Goal: Task Accomplishment & Management: Use online tool/utility

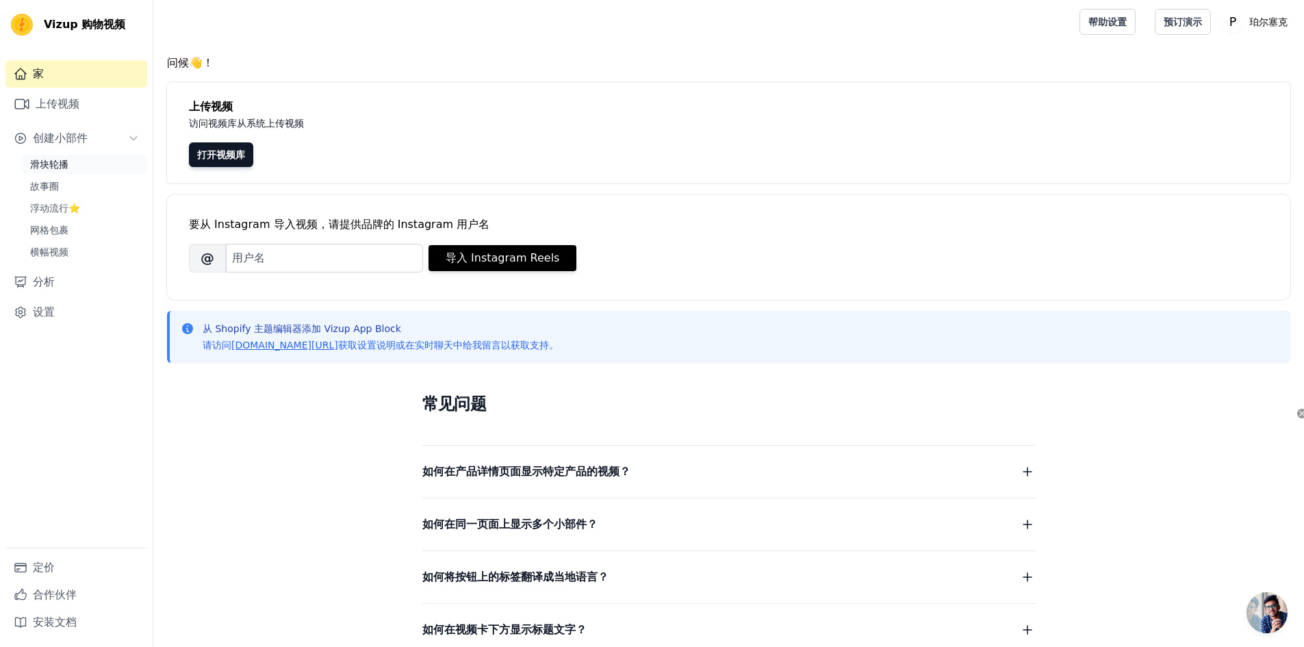
click at [89, 161] on link "滑块轮播" at bounding box center [84, 164] width 125 height 19
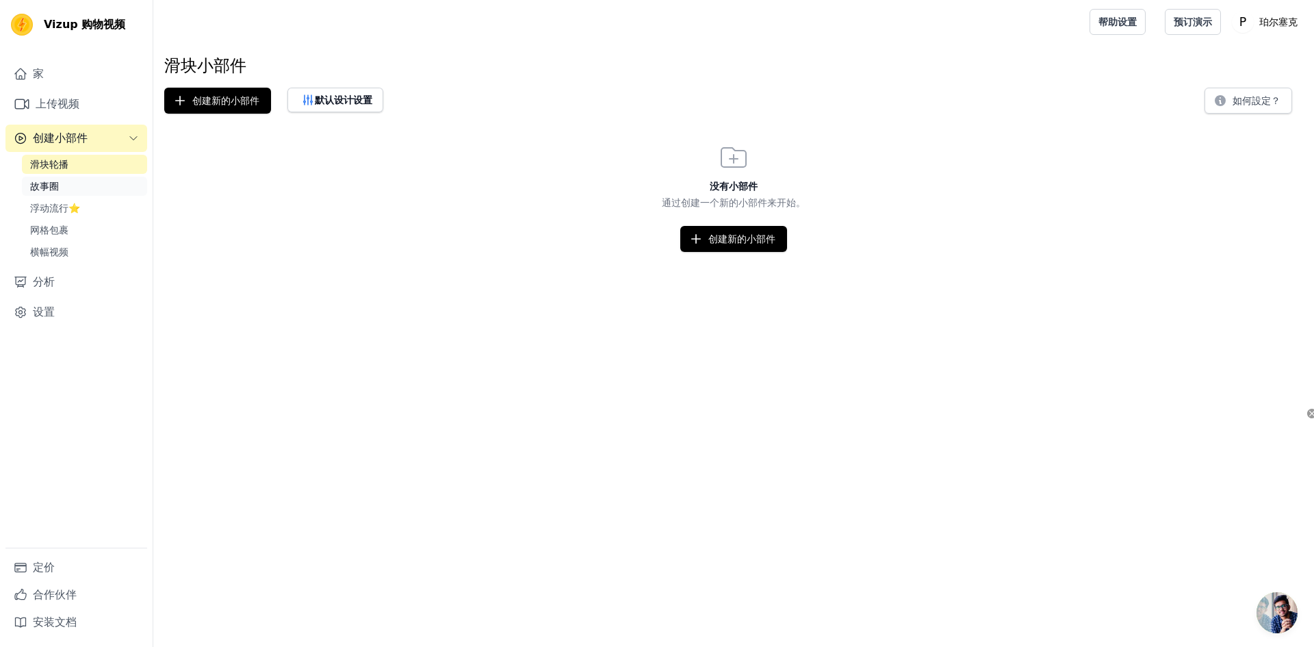
click at [81, 189] on link "故事圈" at bounding box center [84, 186] width 125 height 19
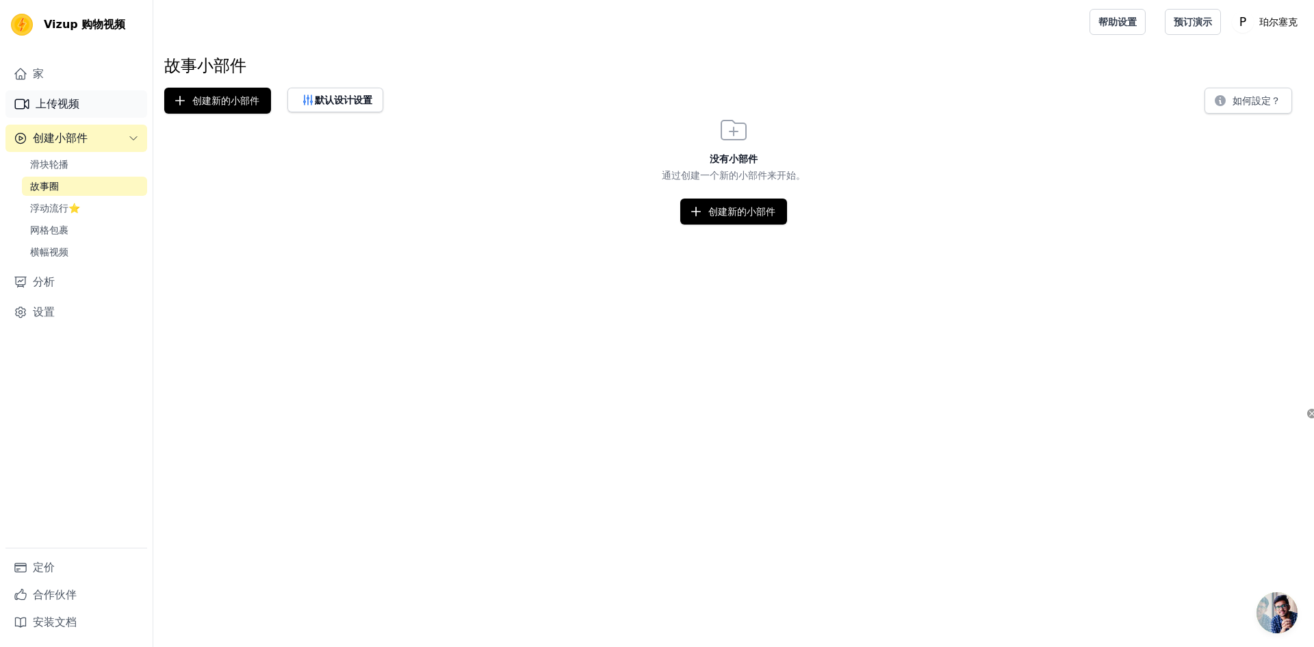
click at [90, 104] on link "上传视频" at bounding box center [76, 103] width 142 height 27
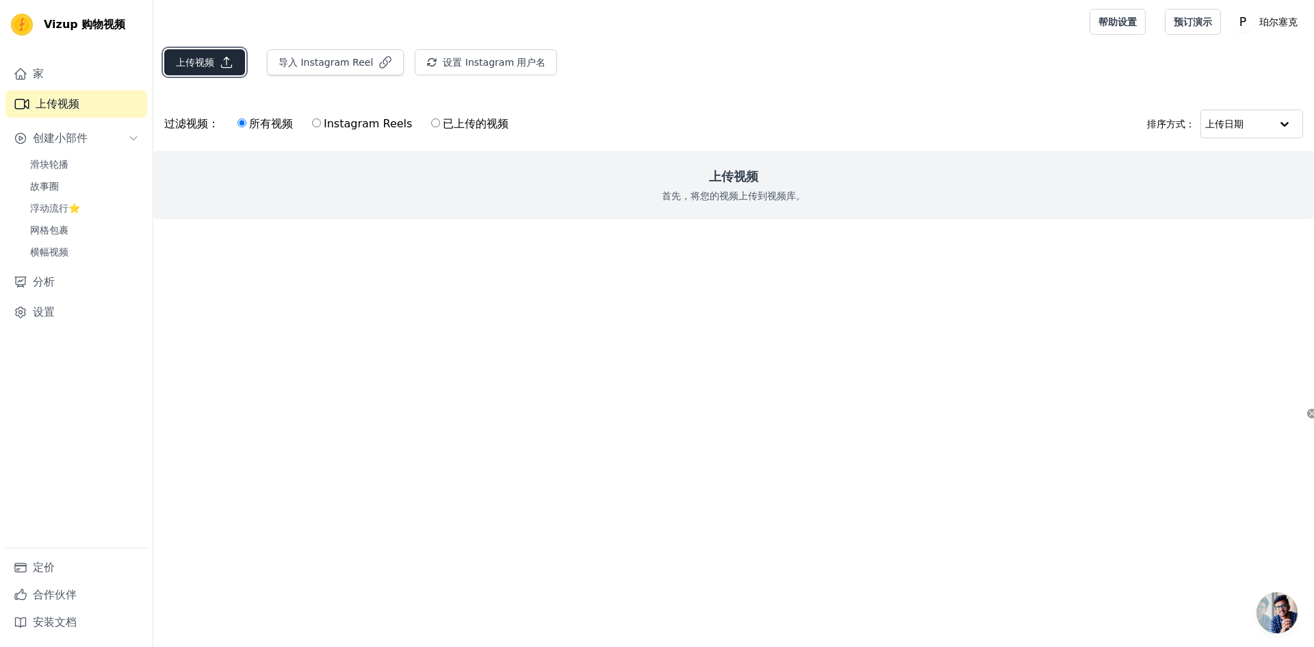
click at [204, 55] on font "上传视频" at bounding box center [195, 62] width 38 height 14
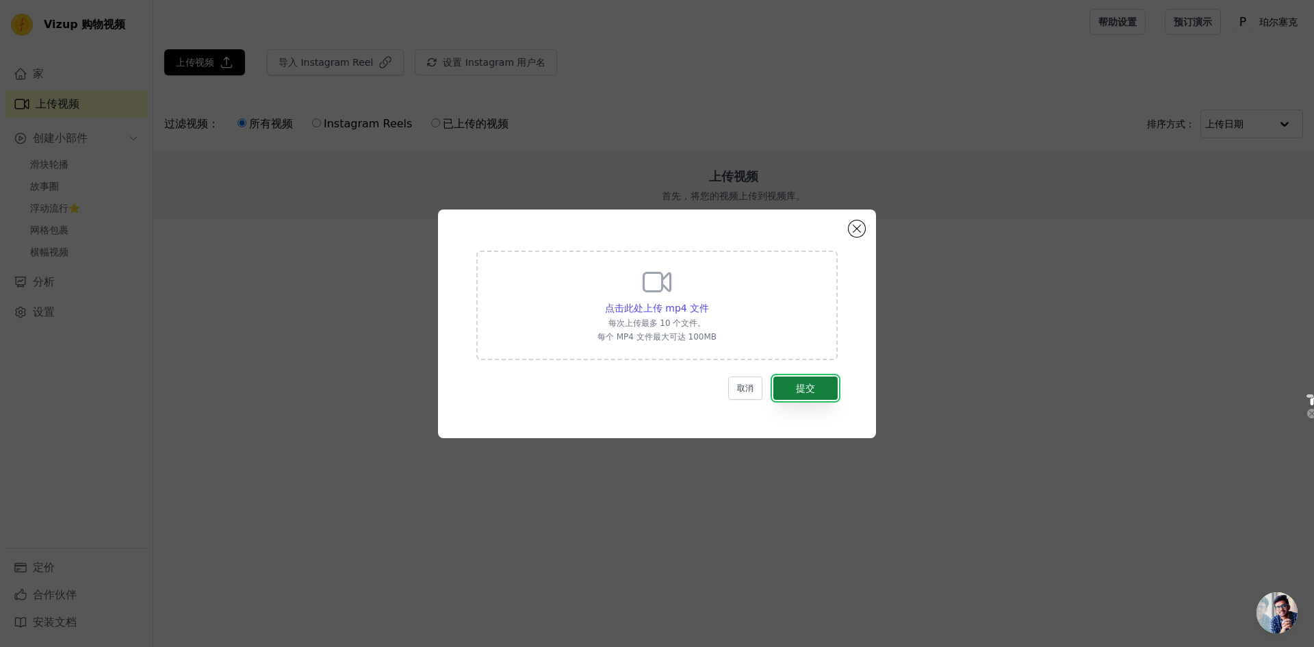
click at [808, 387] on font "提交" at bounding box center [805, 388] width 19 height 11
click at [749, 308] on div "点击此处上传 mp4 文件 每次上传最多 10 个文件。 每个 MP4 文件最大可达 100MB" at bounding box center [656, 304] width 361 height 109
click at [709, 301] on input "点击此处上传 mp4 文件 每次上传最多 10 个文件。 每个 MP4 文件最大可达 100MB" at bounding box center [708, 300] width 1 height 1
type input "C:\fakepath\开瓶展示.mp4"
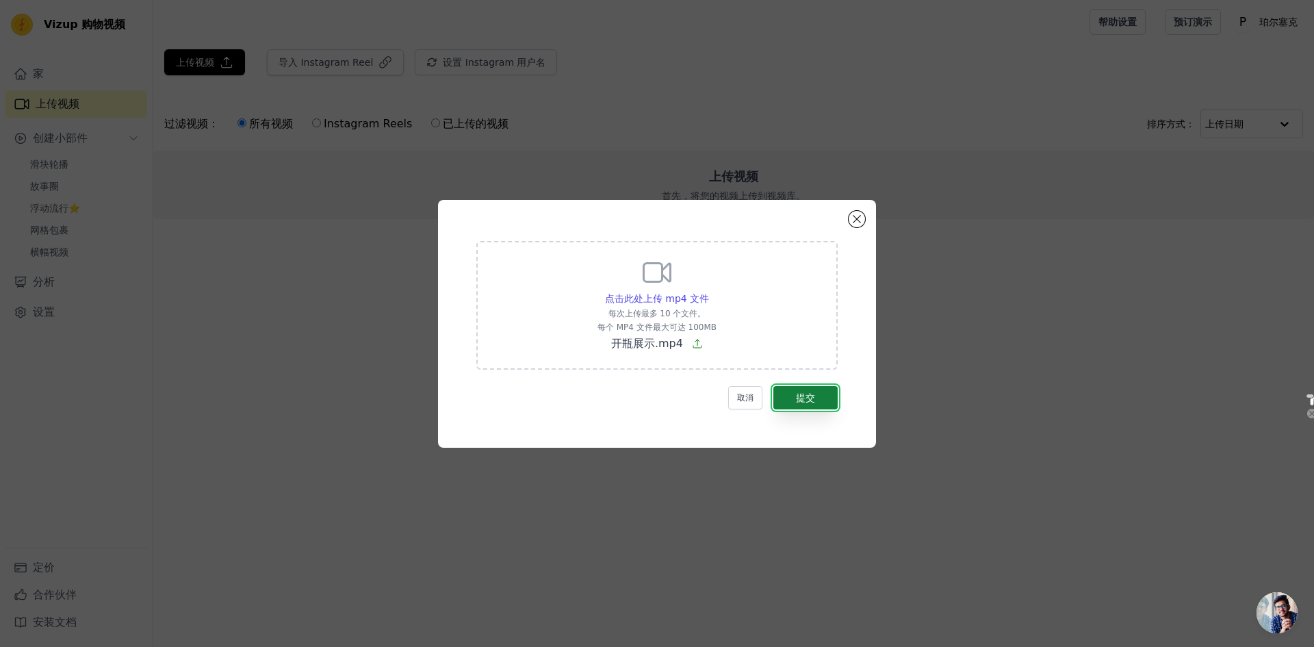
click at [817, 398] on button "提交" at bounding box center [805, 397] width 64 height 23
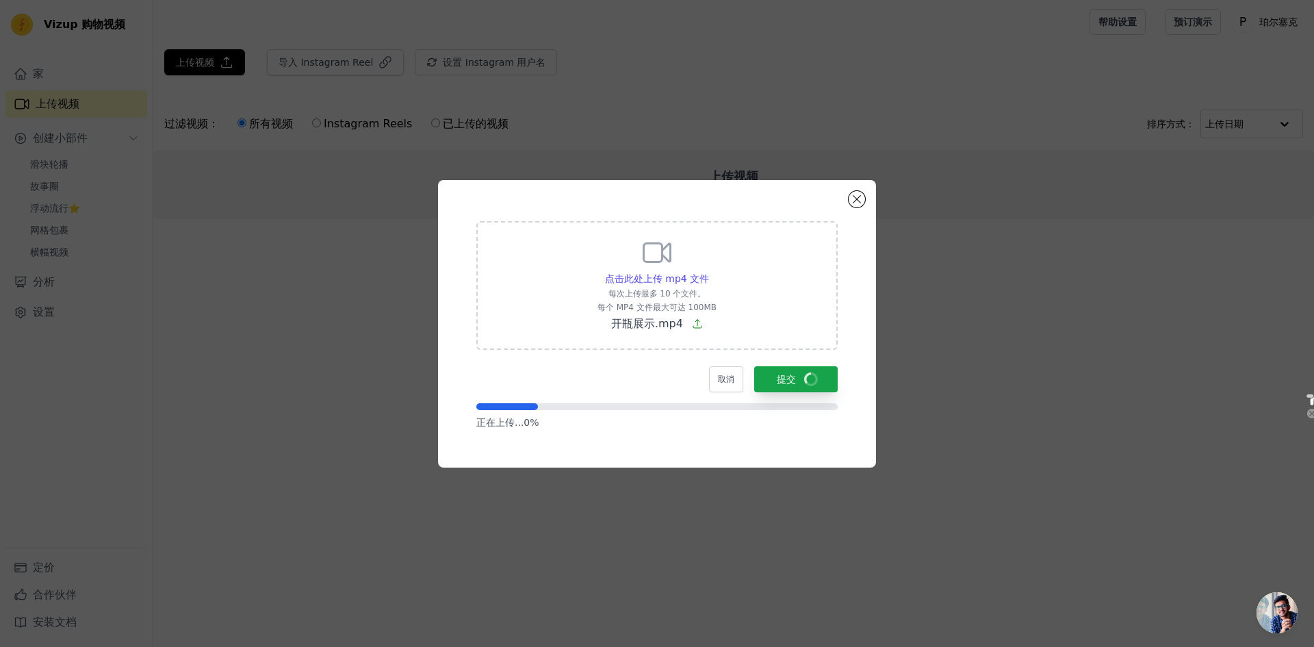
click at [672, 439] on div "点击此处上传 mp4 文件 每次上传最多 10 个文件。 每个 MP4 文件最大可达 100MB 开瓶展示.mp4 取消 提交 正在上传... 0 %" at bounding box center [657, 324] width 389 height 238
drag, startPoint x: 790, startPoint y: 439, endPoint x: 815, endPoint y: 439, distance: 24.6
click at [791, 439] on div "点击此处上传 mp4 文件 每次上传最多 10 个文件。 每个 MP4 文件最大可达 100MB 开瓶展示.mp4 取消 提交 正在上传... 0 %" at bounding box center [657, 324] width 389 height 238
click at [849, 439] on div "点击此处上传 mp4 文件 每次上传最多 10 个文件。 每个 MP4 文件最大可达 100MB 开瓶展示.mp4 取消 提交 正在上传... 0 %" at bounding box center [657, 324] width 389 height 238
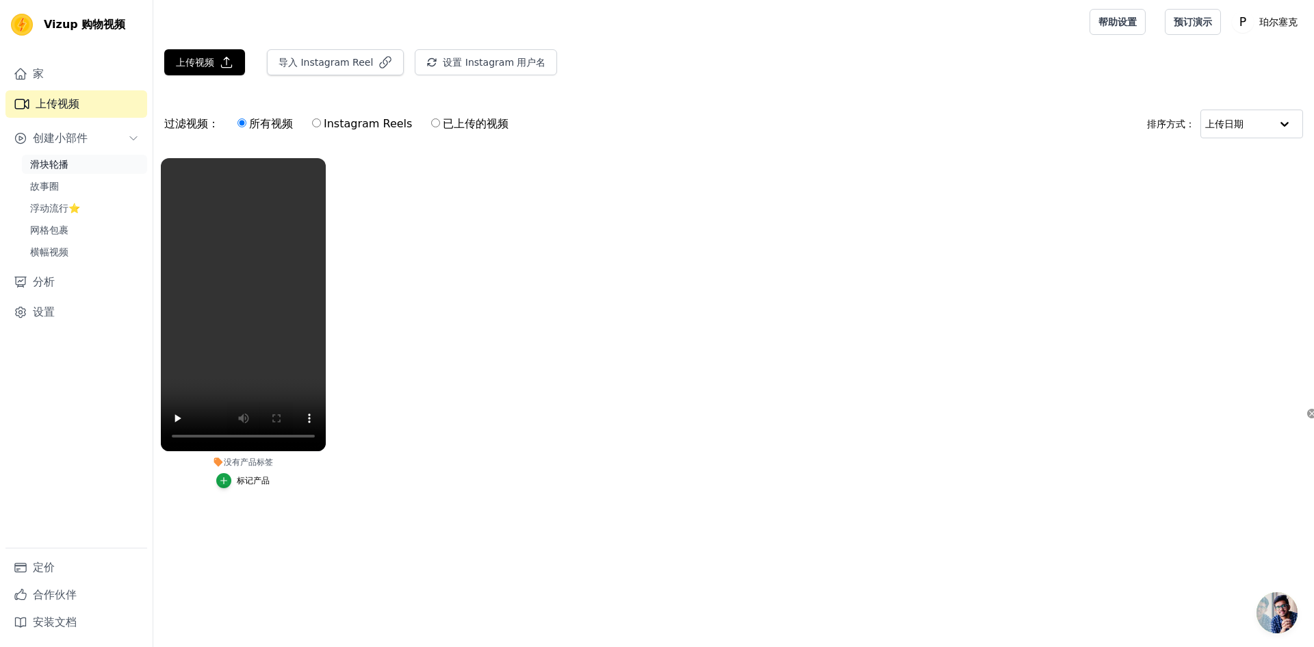
click at [86, 171] on link "滑块轮播" at bounding box center [84, 164] width 125 height 19
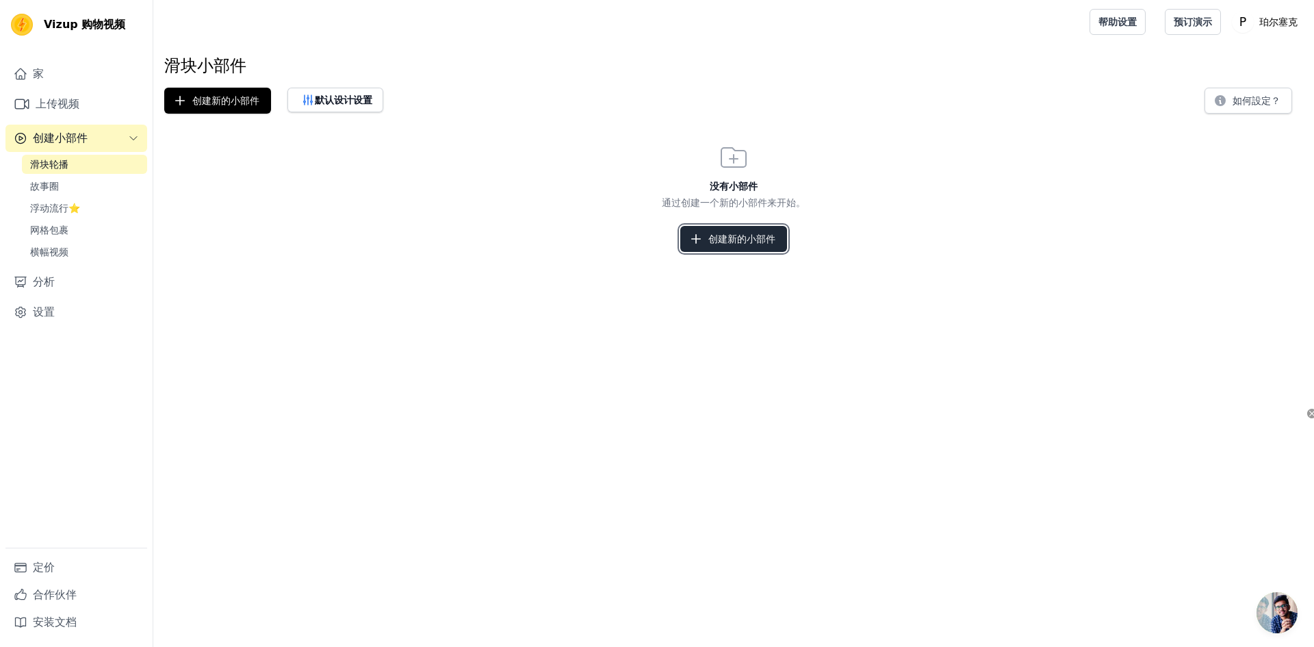
click at [724, 246] on button "创建新的小部件" at bounding box center [733, 239] width 107 height 26
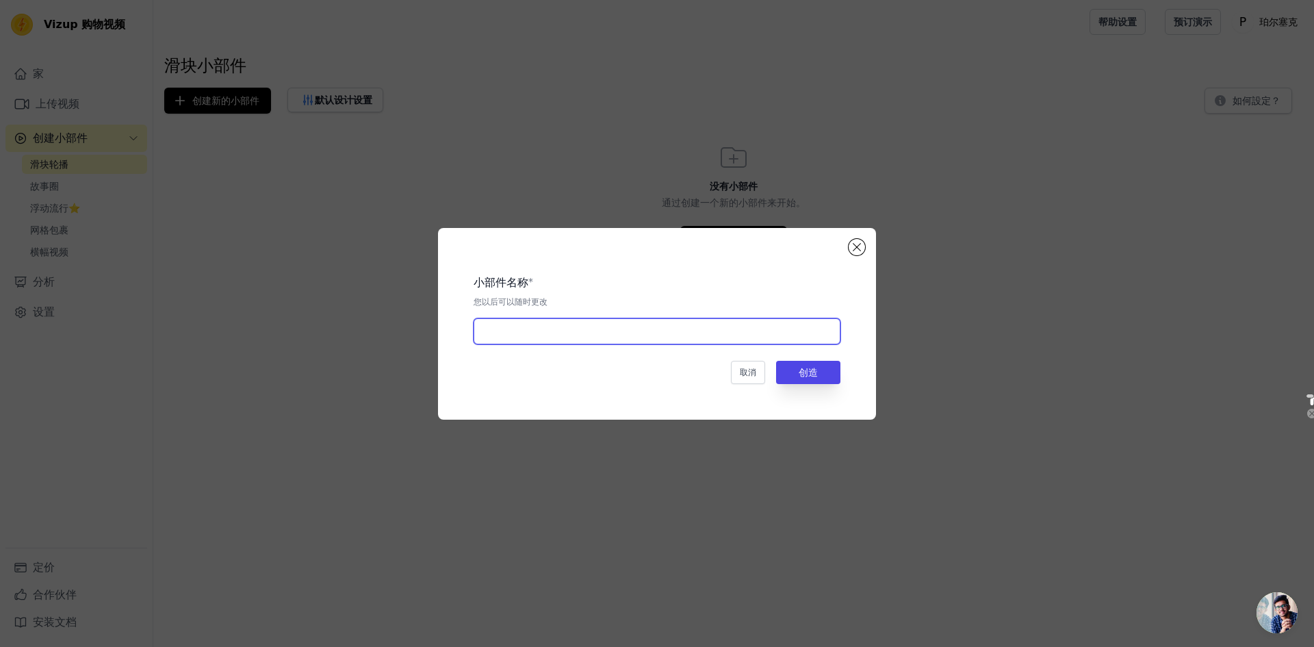
click at [688, 338] on input "text" at bounding box center [657, 331] width 367 height 26
type input "NAD"
click at [810, 367] on font "创造" at bounding box center [808, 372] width 19 height 11
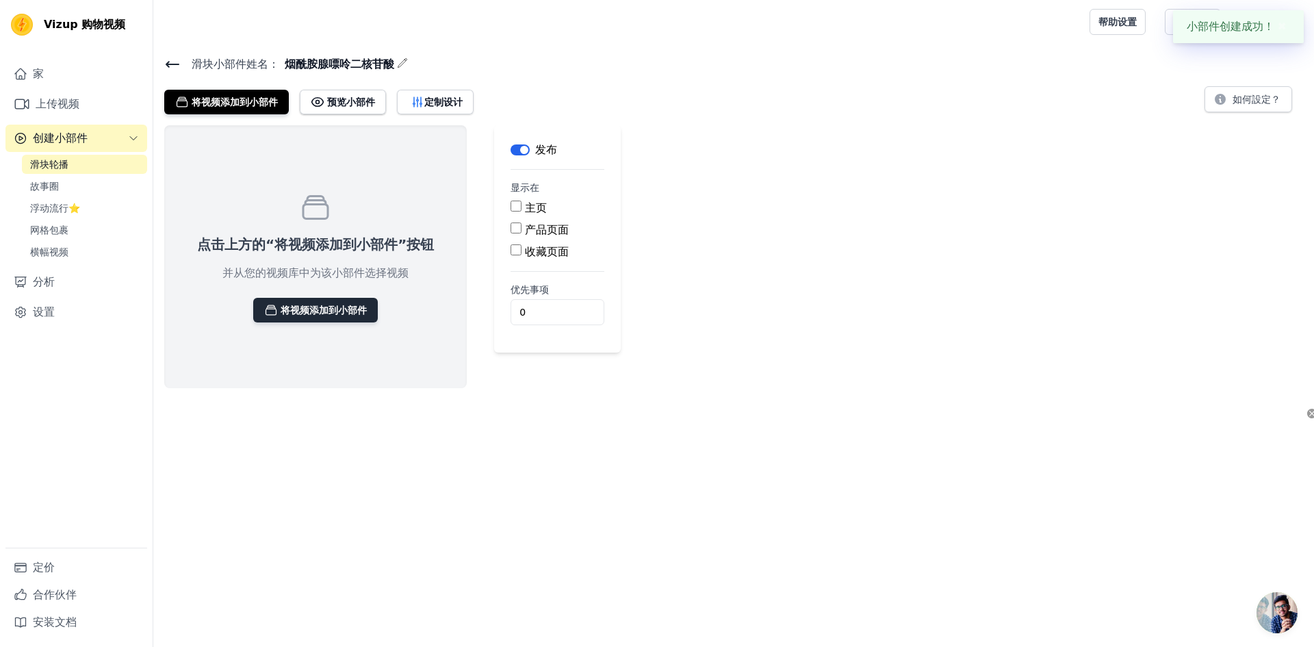
click at [327, 319] on button "将视频添加到小部件" at bounding box center [315, 310] width 125 height 25
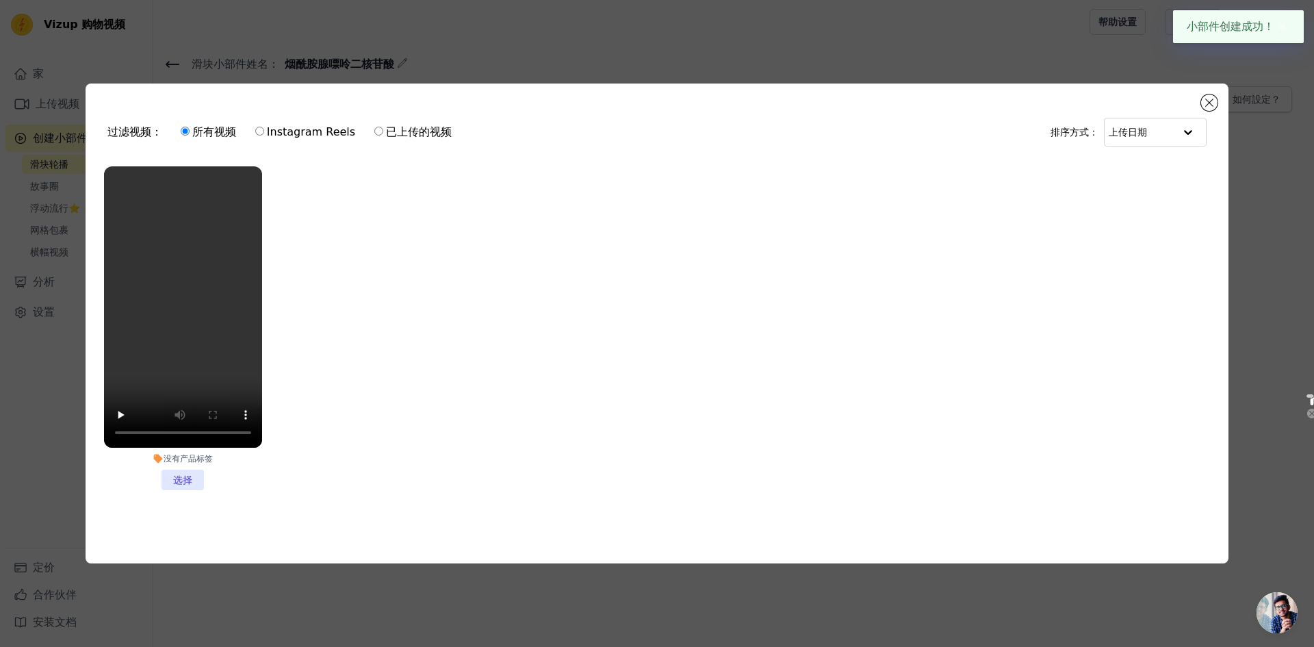
click at [179, 472] on li "没有产品标签 选择" at bounding box center [183, 328] width 158 height 324
click at [0, 0] on input "没有产品标签 选择" at bounding box center [0, 0] width 0 height 0
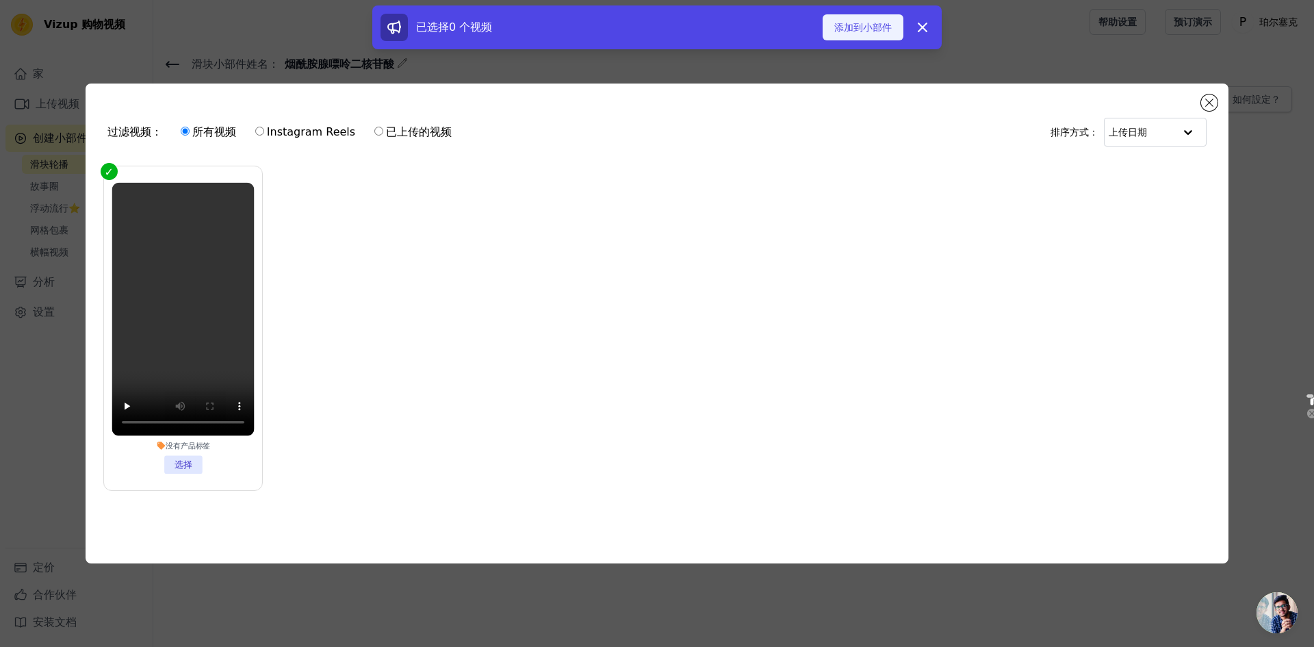
click at [870, 36] on button "添加到小部件" at bounding box center [863, 27] width 81 height 26
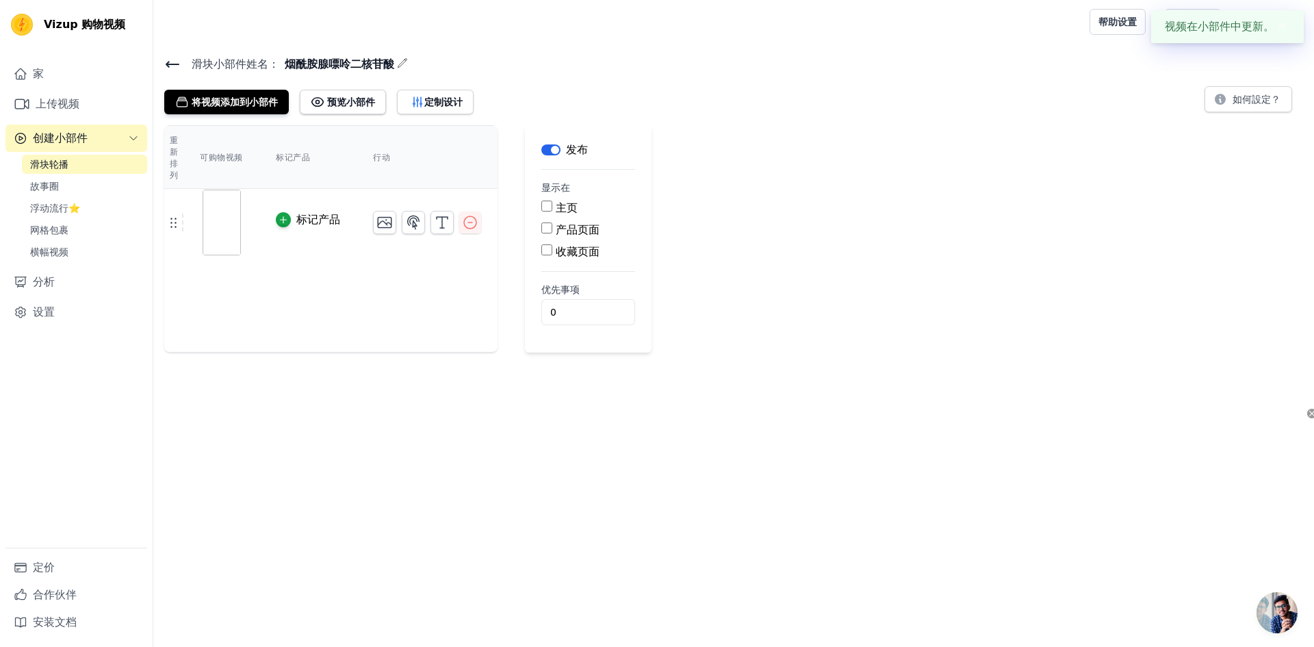
click at [797, 270] on div "重新排列 可购物视频 标记产品 行动 标记产品 按新顺序保存视频 节省 解雇 标签 发布 显示在 主页 产品页面 收藏页面 优先事项 0" at bounding box center [733, 238] width 1161 height 227
click at [542, 200] on input "主页" at bounding box center [546, 205] width 11 height 11
checkbox input "true"
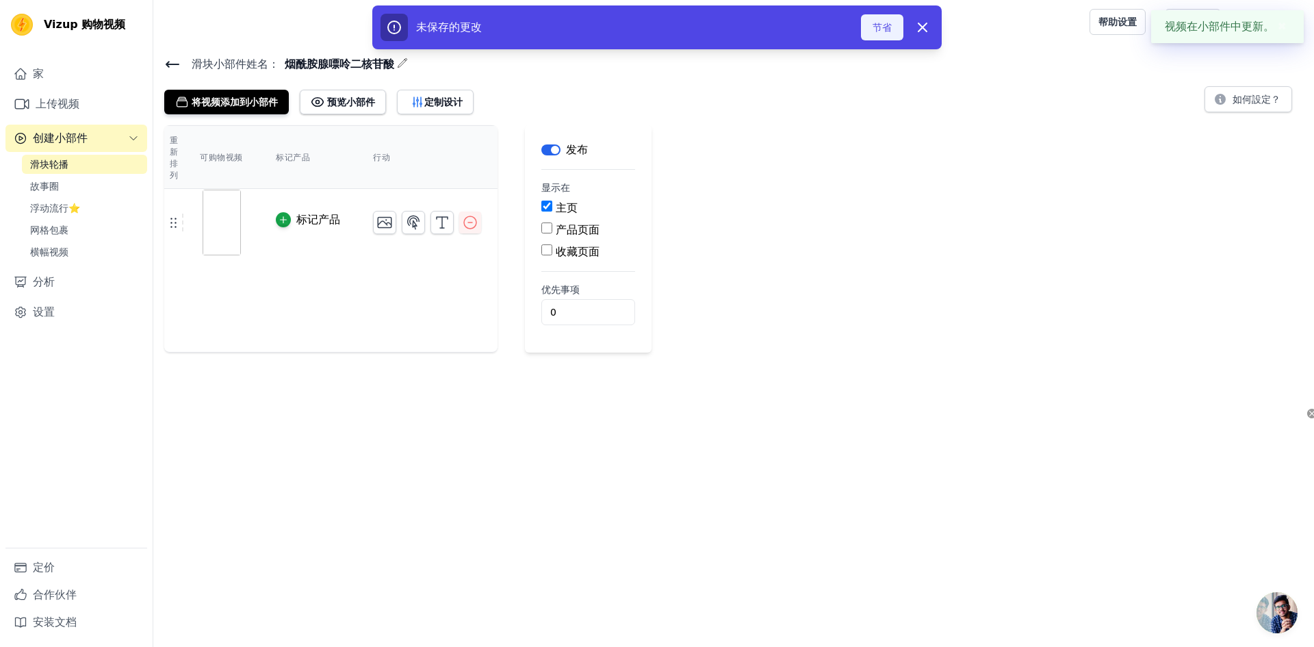
click at [878, 30] on font "节省" at bounding box center [881, 27] width 19 height 11
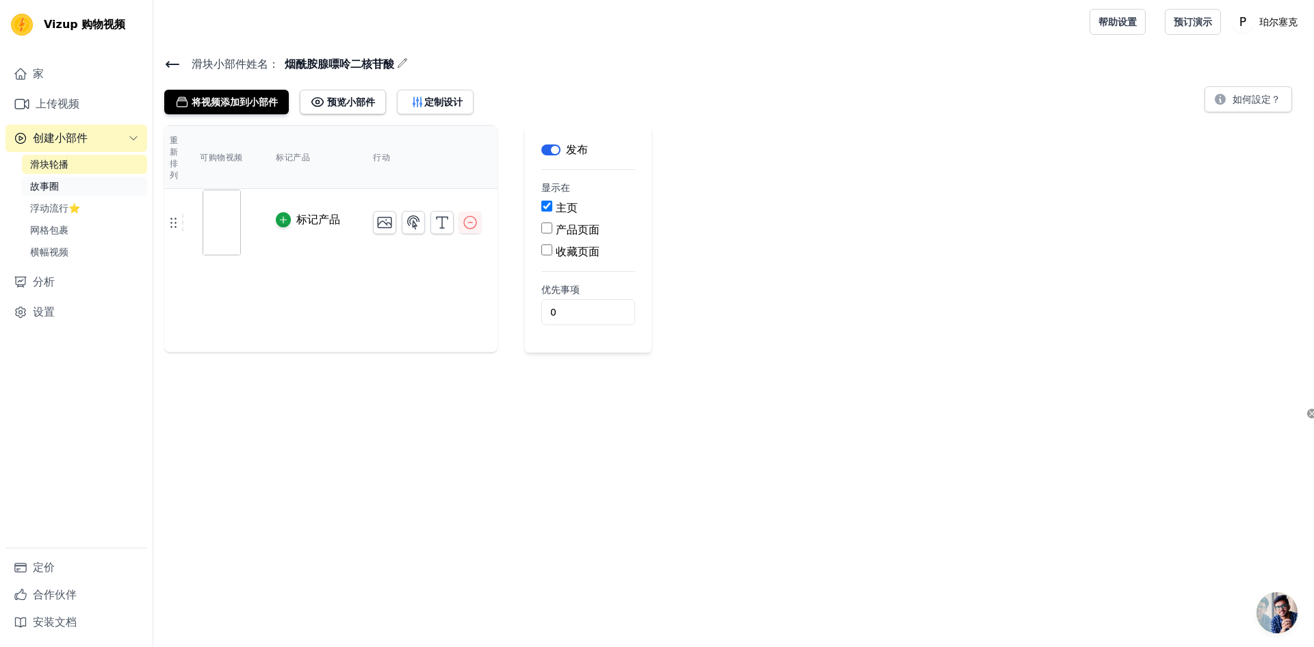
click at [75, 191] on link "故事圈" at bounding box center [84, 186] width 125 height 19
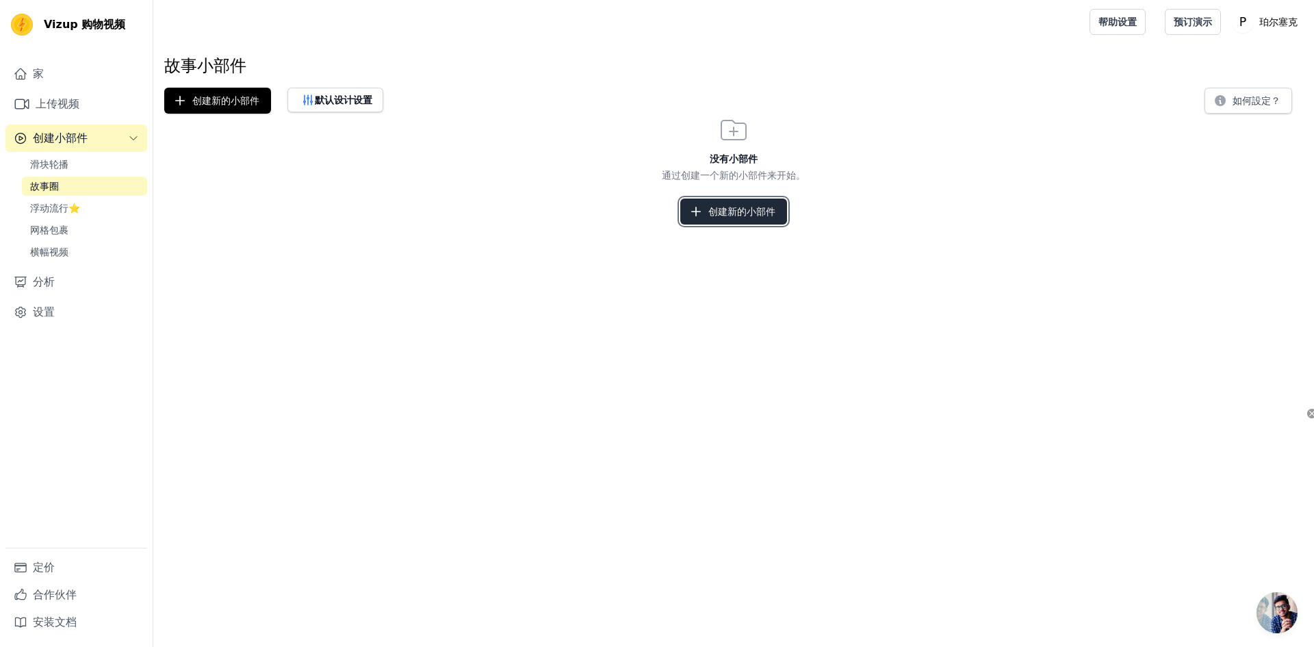
click at [718, 216] on font "创建新的小部件" at bounding box center [741, 211] width 67 height 11
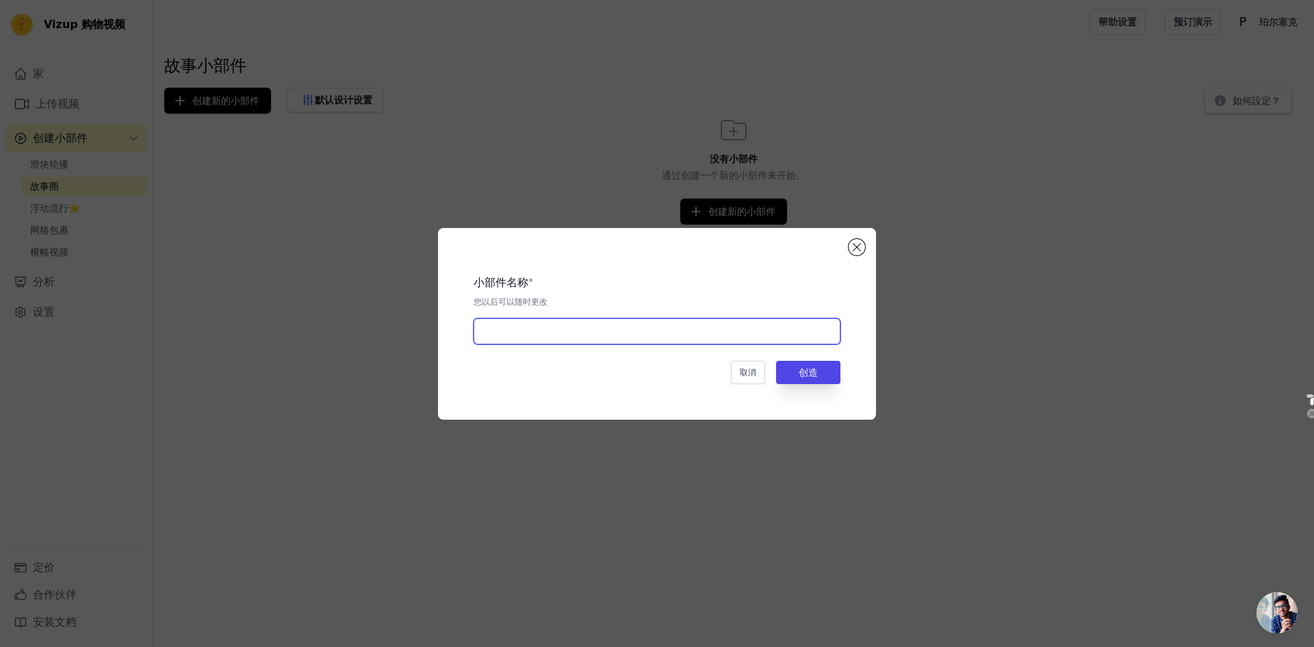
drag, startPoint x: 641, startPoint y: 337, endPoint x: 623, endPoint y: 343, distance: 19.5
click at [638, 337] on input "text" at bounding box center [657, 331] width 367 height 26
click at [826, 366] on button "创造" at bounding box center [808, 372] width 64 height 23
drag, startPoint x: 738, startPoint y: 328, endPoint x: 684, endPoint y: 333, distance: 54.2
click at [738, 328] on input "text" at bounding box center [657, 331] width 367 height 26
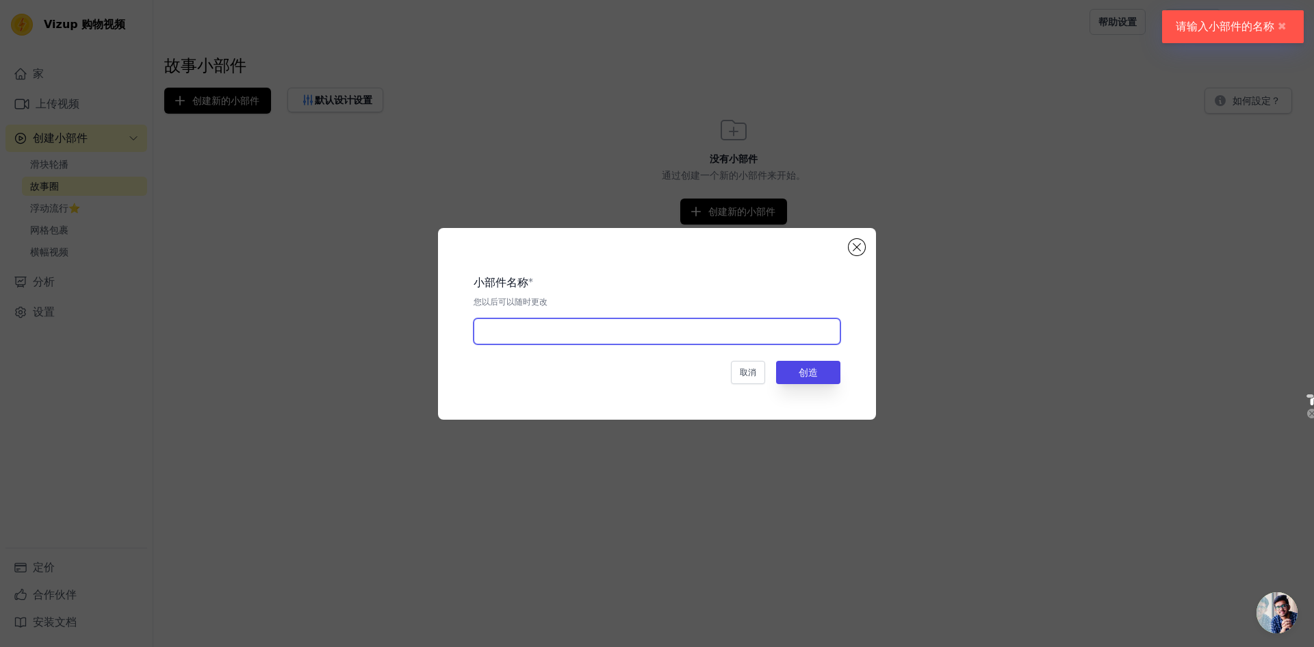
type input "NAD"
click at [784, 369] on button "创造" at bounding box center [808, 372] width 64 height 23
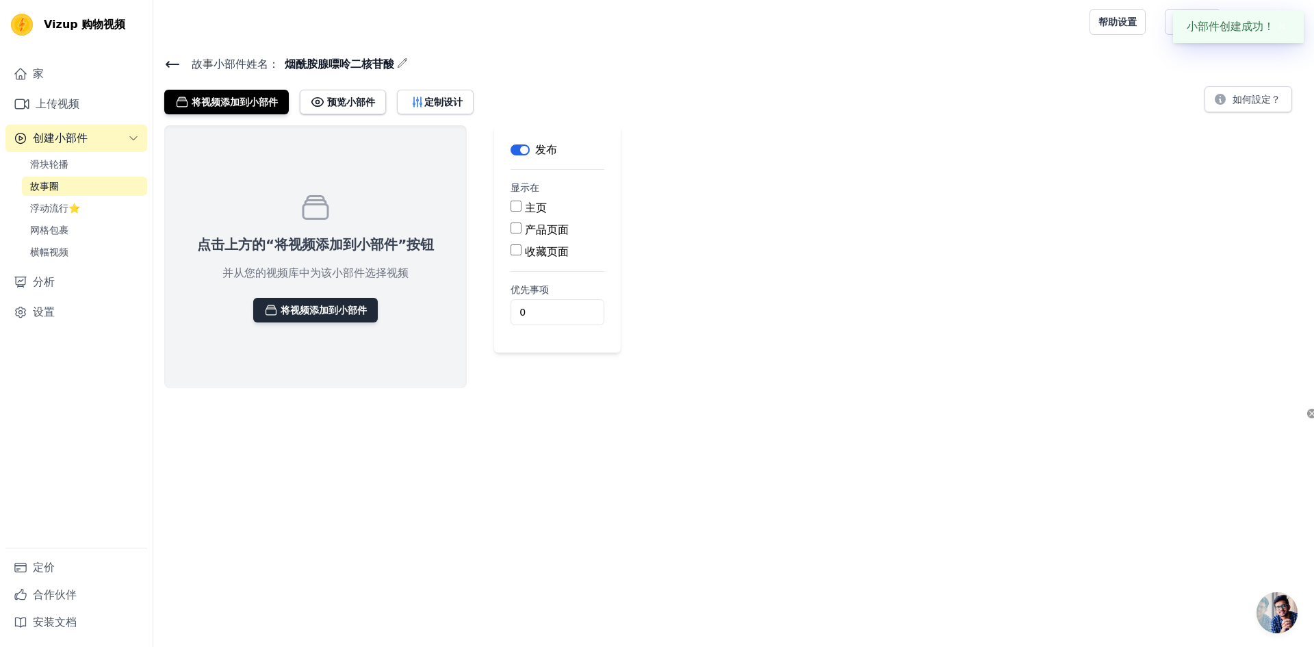
click at [335, 311] on font "将视频添加到小部件" at bounding box center [324, 310] width 86 height 11
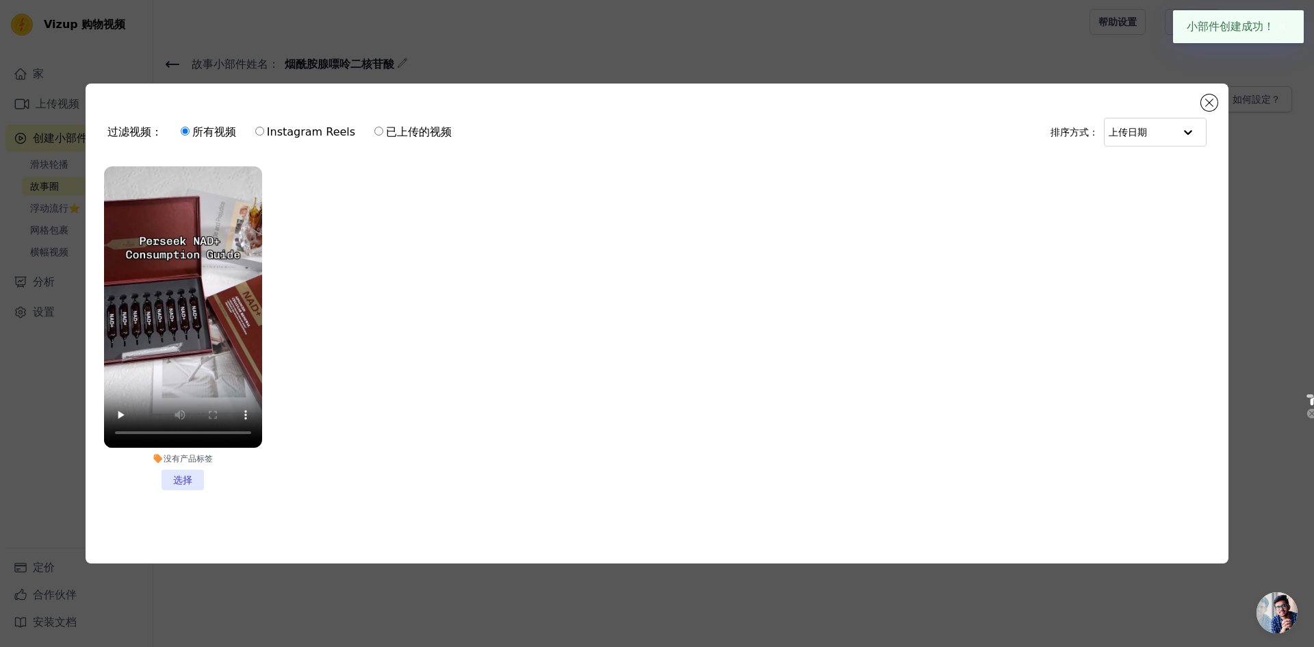
click at [182, 475] on li "没有产品标签 选择" at bounding box center [183, 328] width 158 height 324
click at [0, 0] on input "没有产品标签 选择" at bounding box center [0, 0] width 0 height 0
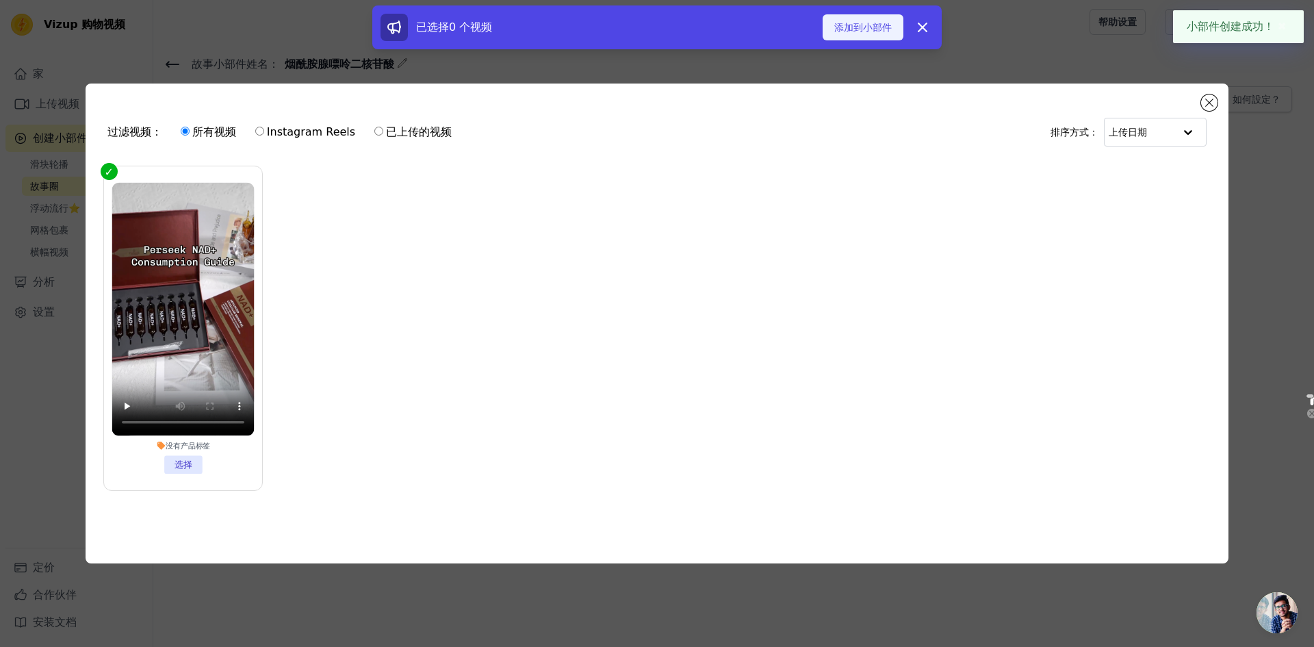
click at [857, 27] on font "添加到小部件" at bounding box center [862, 27] width 57 height 11
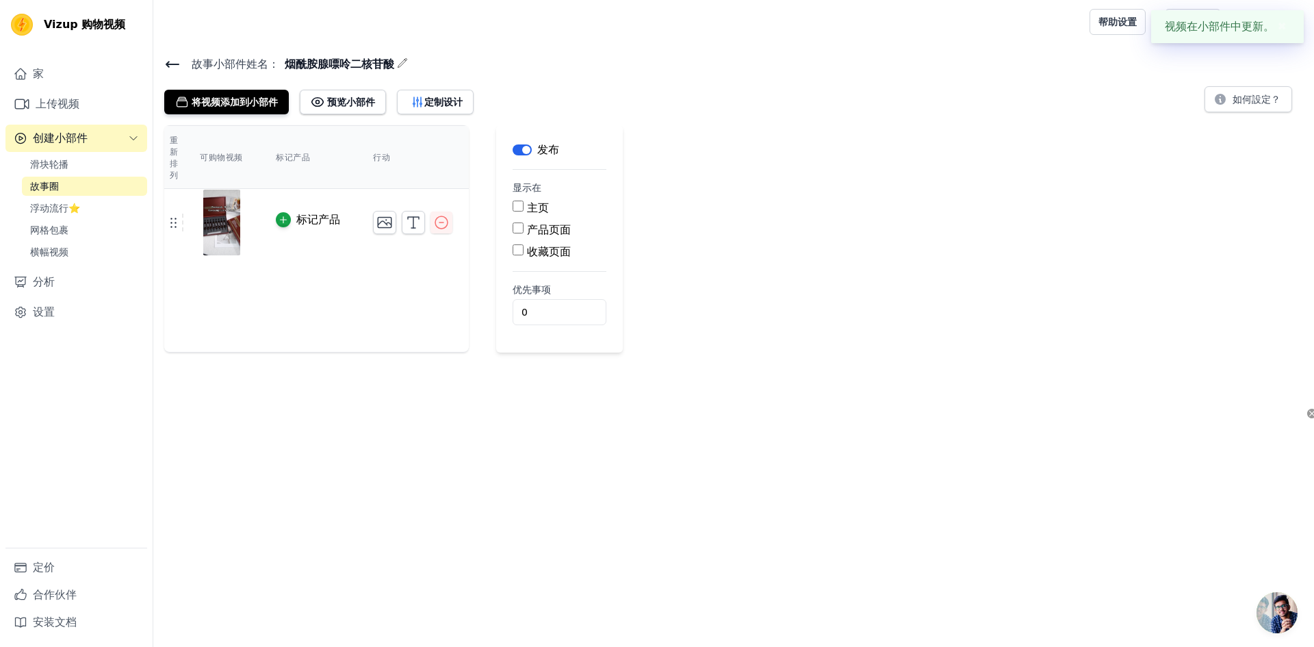
click at [722, 262] on div "重新排列 可购物视频 标记产品 行动 标记产品 按新顺序保存视频 节省 解雇 标签 发布 显示在 主页 产品页面 收藏页面 优先事项 0" at bounding box center [733, 238] width 1161 height 227
click at [1206, 19] on font "预订演示" at bounding box center [1193, 21] width 38 height 11
click at [1232, 107] on button "如何設定？" at bounding box center [1248, 99] width 88 height 26
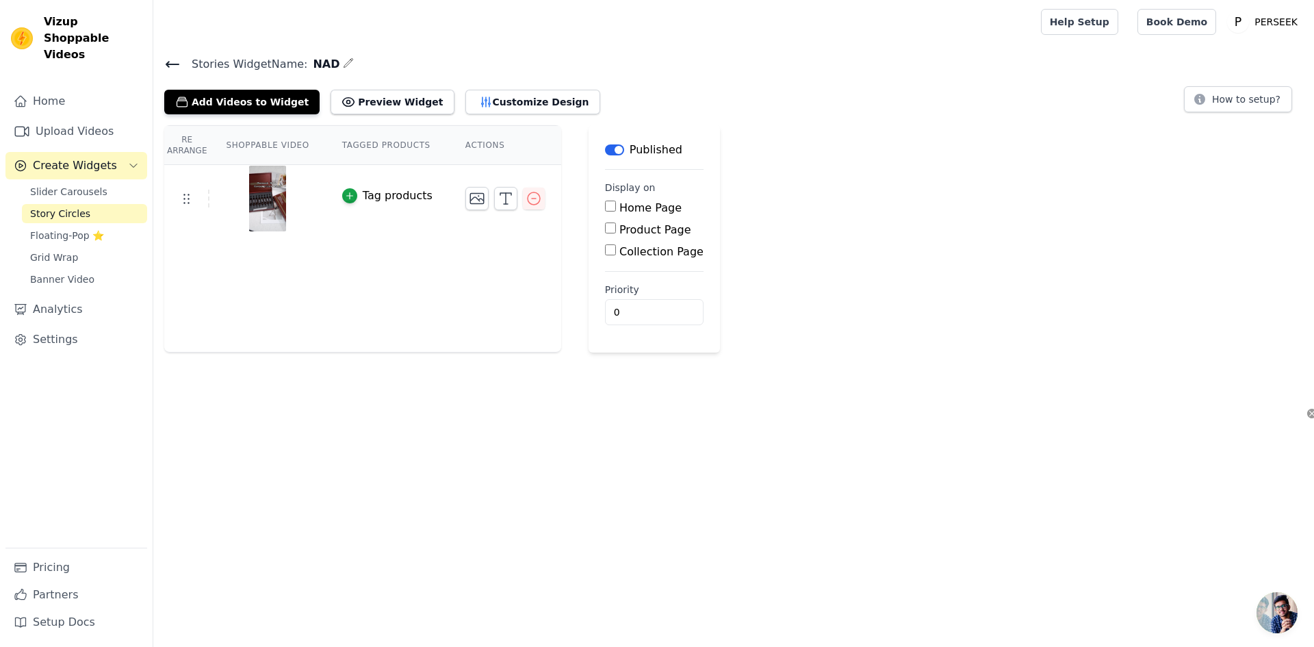
drag, startPoint x: 804, startPoint y: 231, endPoint x: 794, endPoint y: 230, distance: 9.6
click at [804, 231] on div "Re Arrange Shoppable Video Tagged Products Actions Tag products Save Videos In …" at bounding box center [733, 238] width 1161 height 227
drag, startPoint x: 92, startPoint y: 258, endPoint x: 136, endPoint y: 258, distance: 43.8
click at [90, 270] on link "Banner Video" at bounding box center [84, 279] width 125 height 19
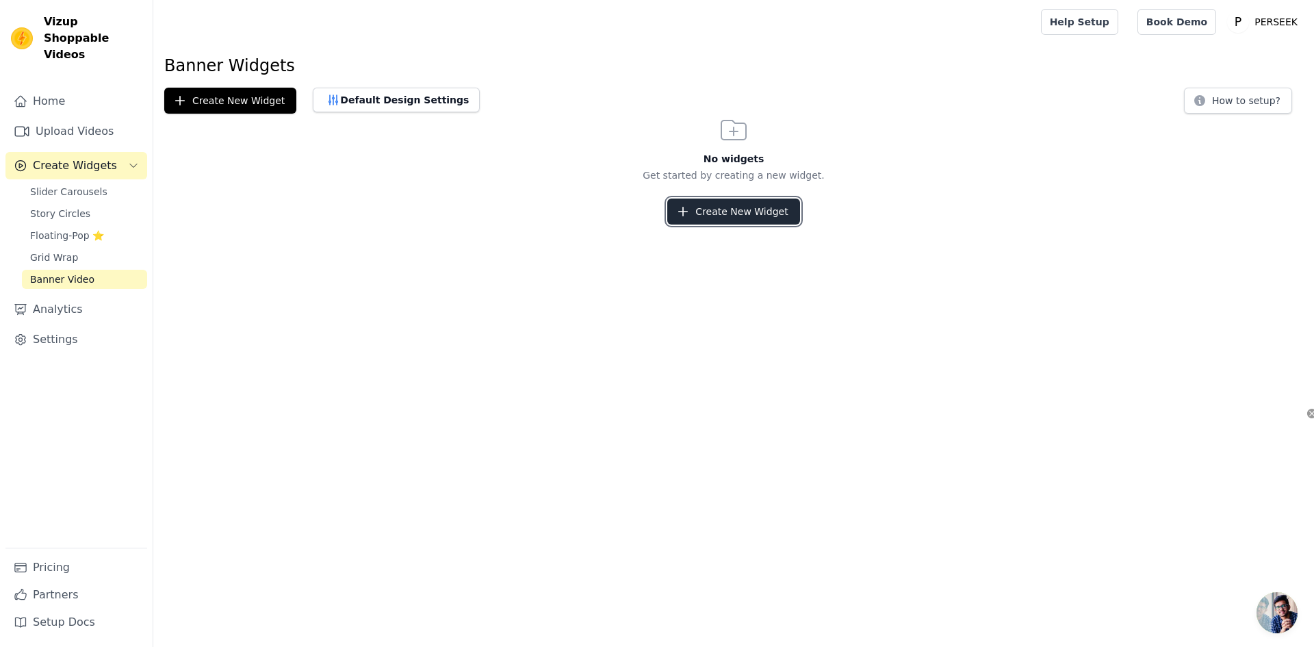
click at [763, 210] on button "Create New Widget" at bounding box center [733, 211] width 132 height 26
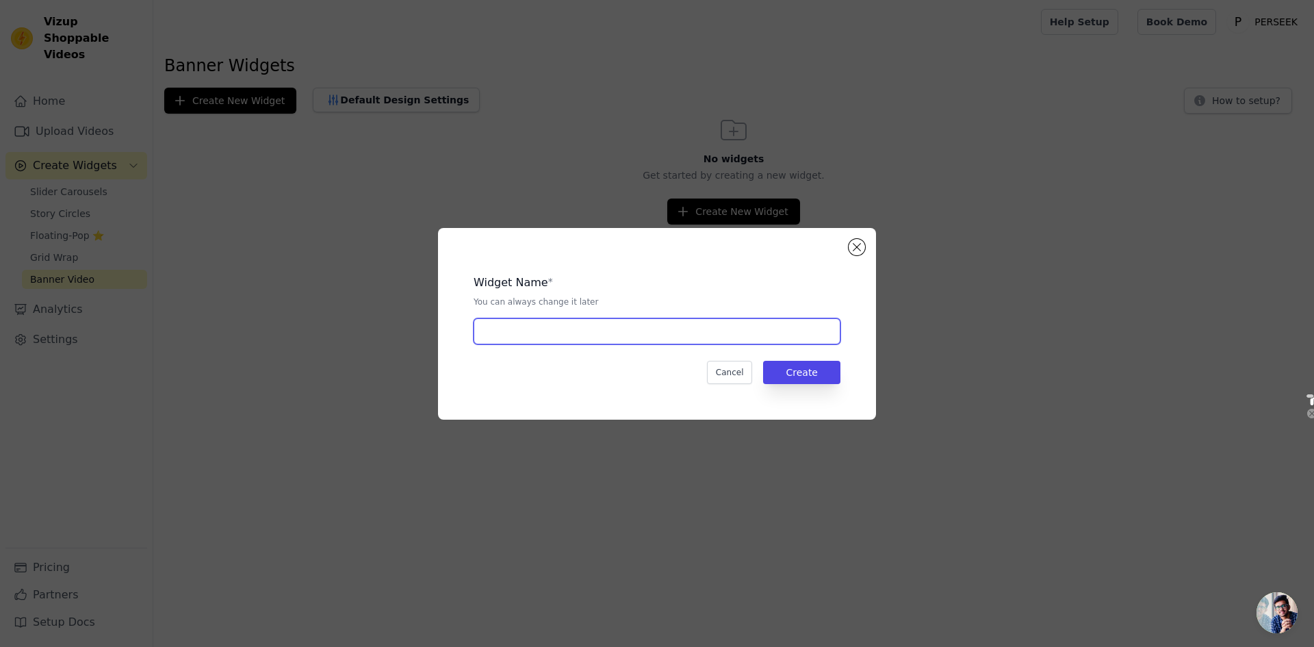
drag, startPoint x: 608, startPoint y: 339, endPoint x: 593, endPoint y: 341, distance: 14.4
click at [607, 337] on input "text" at bounding box center [657, 331] width 367 height 26
type input "NAD"
click at [802, 371] on button "Create" at bounding box center [801, 372] width 77 height 23
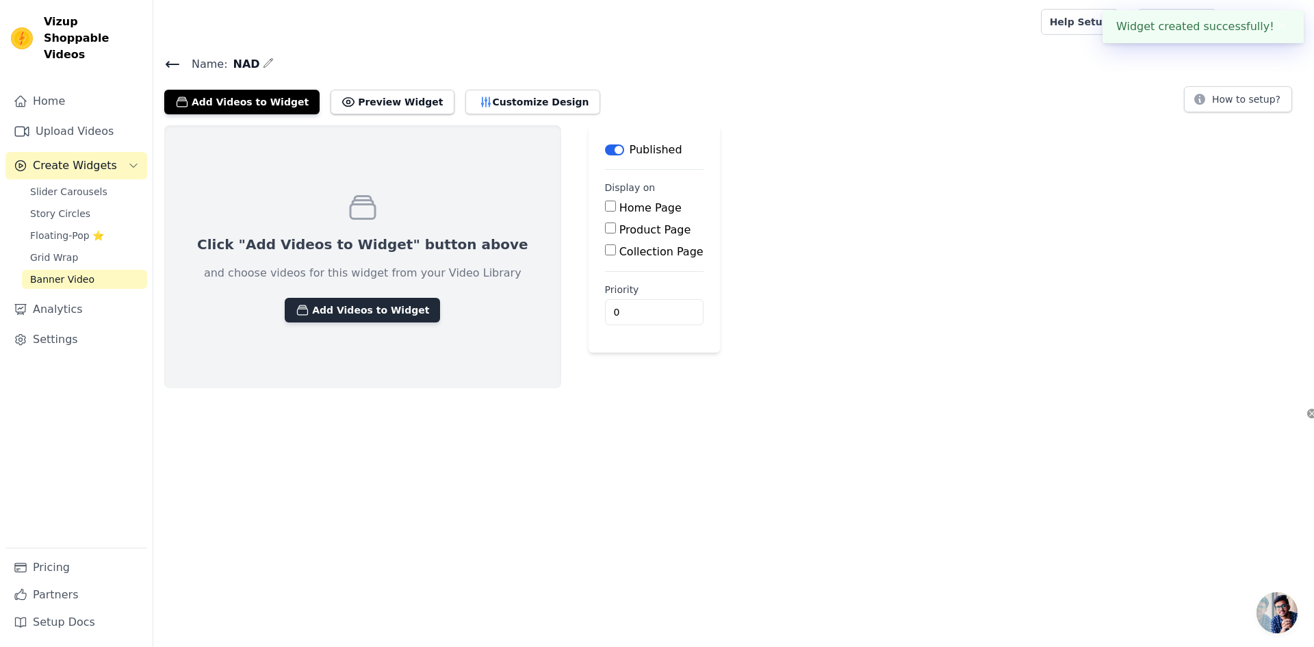
click at [357, 323] on div "Click "Add Videos to Widget" button above and choose videos for this widget fro…" at bounding box center [362, 256] width 397 height 263
click at [357, 318] on button "Add Videos to Widget" at bounding box center [362, 310] width 155 height 25
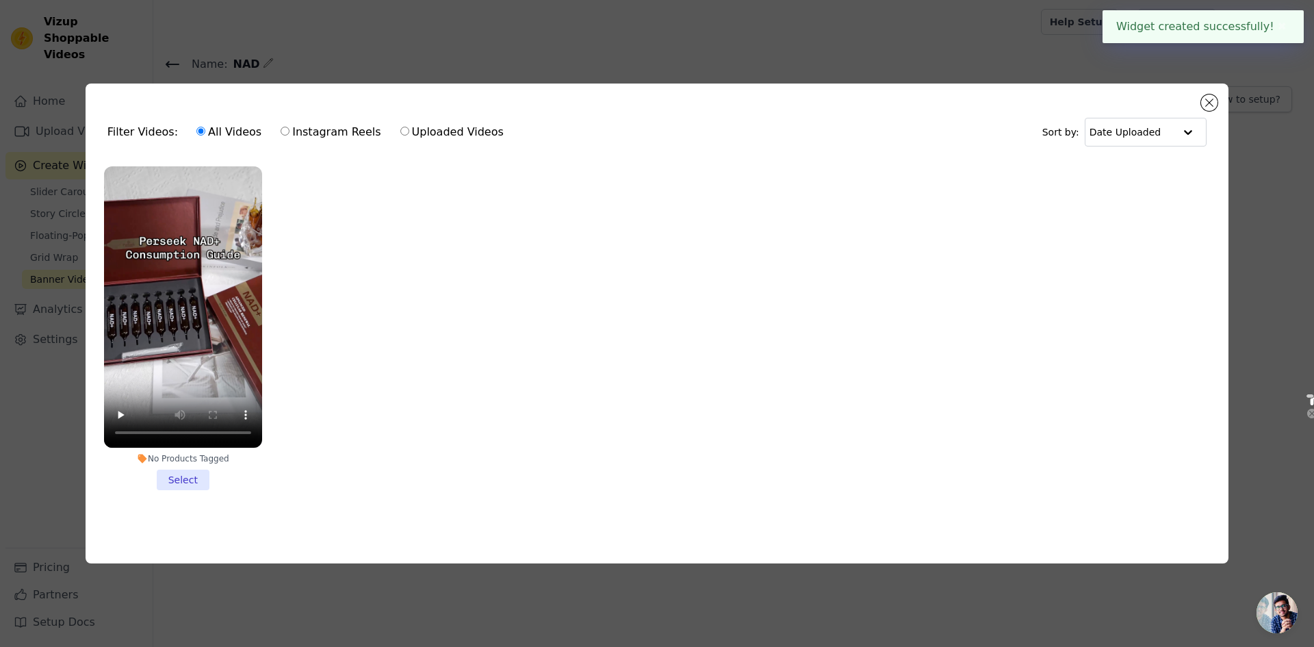
drag, startPoint x: 190, startPoint y: 478, endPoint x: 201, endPoint y: 474, distance: 12.0
click at [190, 477] on li "No Products Tagged Select" at bounding box center [183, 328] width 158 height 324
click at [0, 0] on input "No Products Tagged Select" at bounding box center [0, 0] width 0 height 0
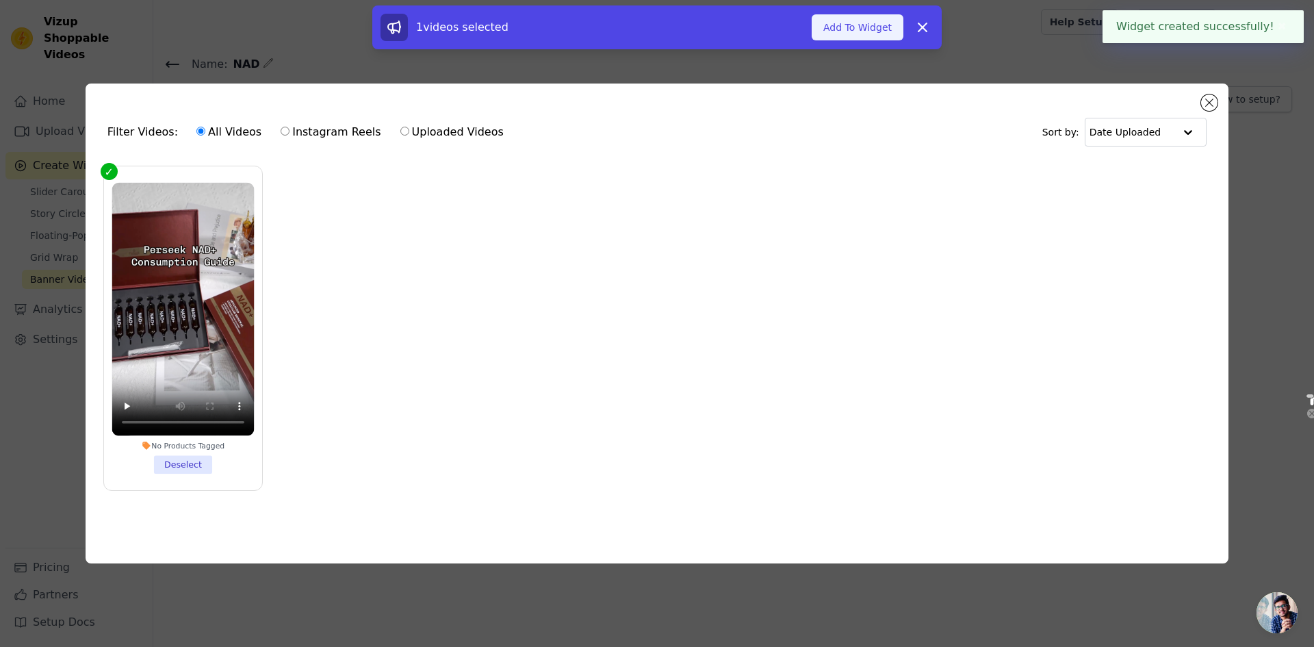
click at [863, 19] on button "Add To Widget" at bounding box center [858, 27] width 92 height 26
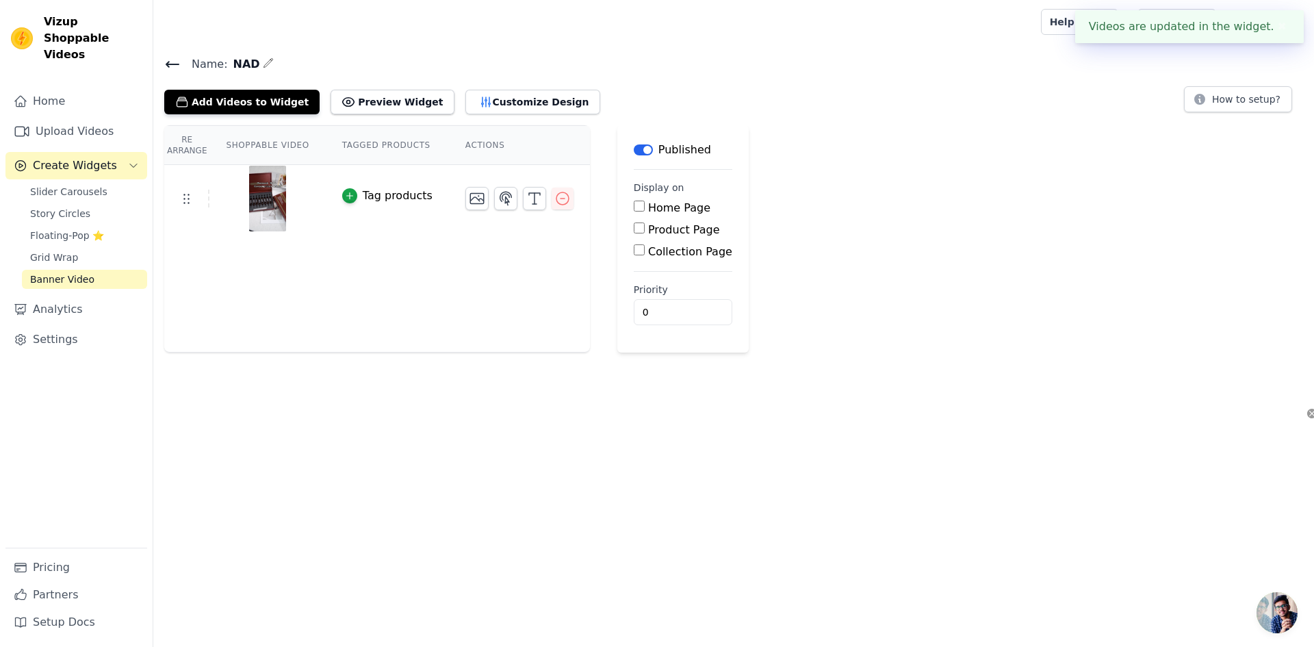
click at [906, 259] on div "Re Arrange Shoppable Video Tagged Products Actions Tag products Save Videos In …" at bounding box center [733, 238] width 1161 height 227
click at [634, 206] on input "Home Page" at bounding box center [639, 205] width 11 height 11
checkbox input "true"
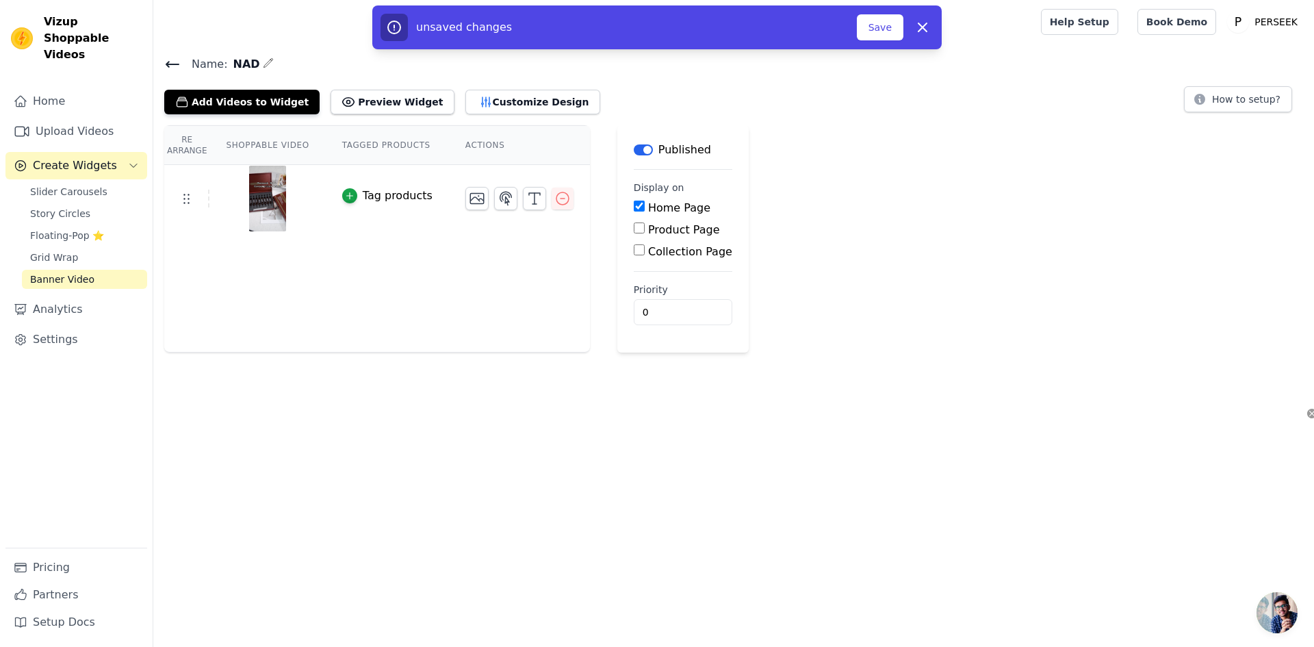
click at [803, 222] on div "Re Arrange Shoppable Video Tagged Products Actions Tag products Save Videos In …" at bounding box center [733, 238] width 1161 height 227
click at [883, 28] on button "Save" at bounding box center [880, 27] width 47 height 26
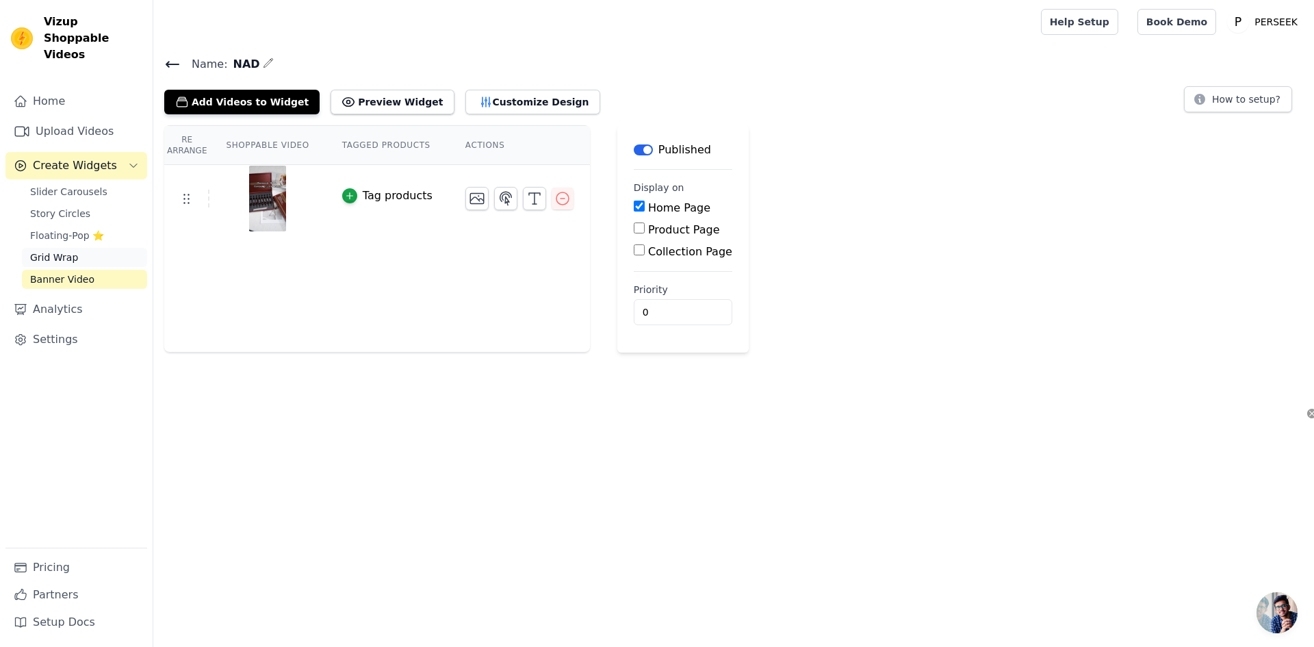
click at [93, 248] on link "Grid Wrap" at bounding box center [84, 257] width 125 height 19
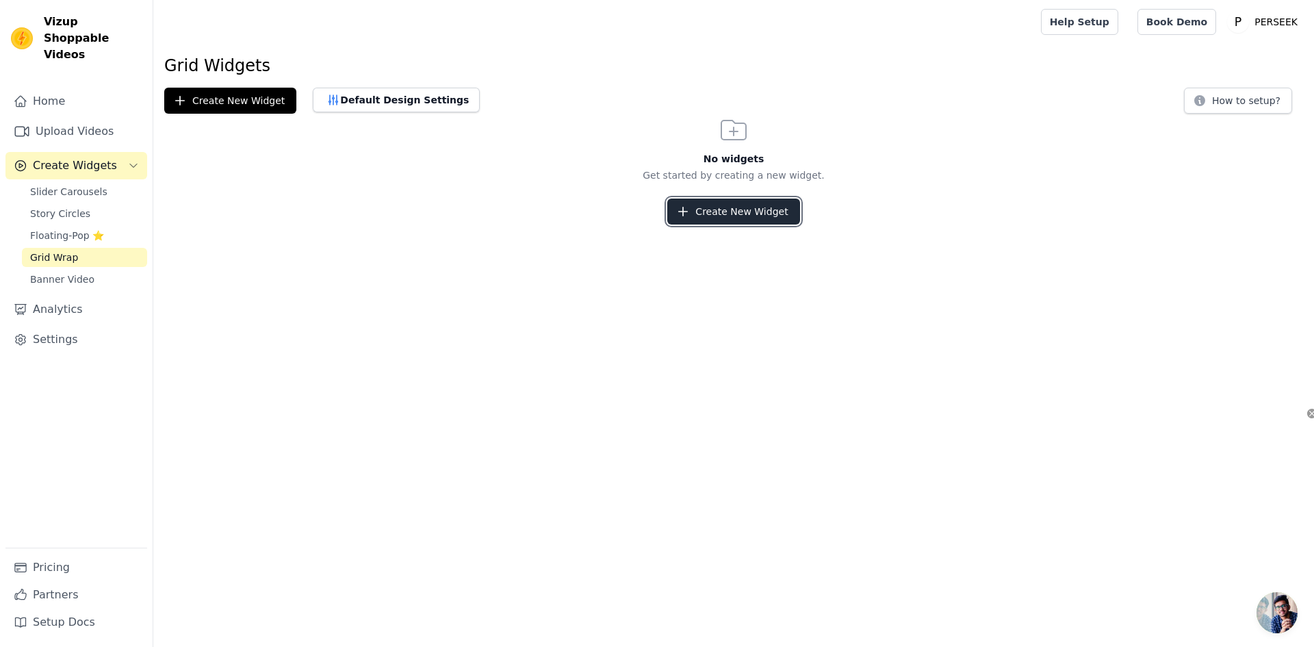
click at [742, 201] on button "Create New Widget" at bounding box center [733, 211] width 132 height 26
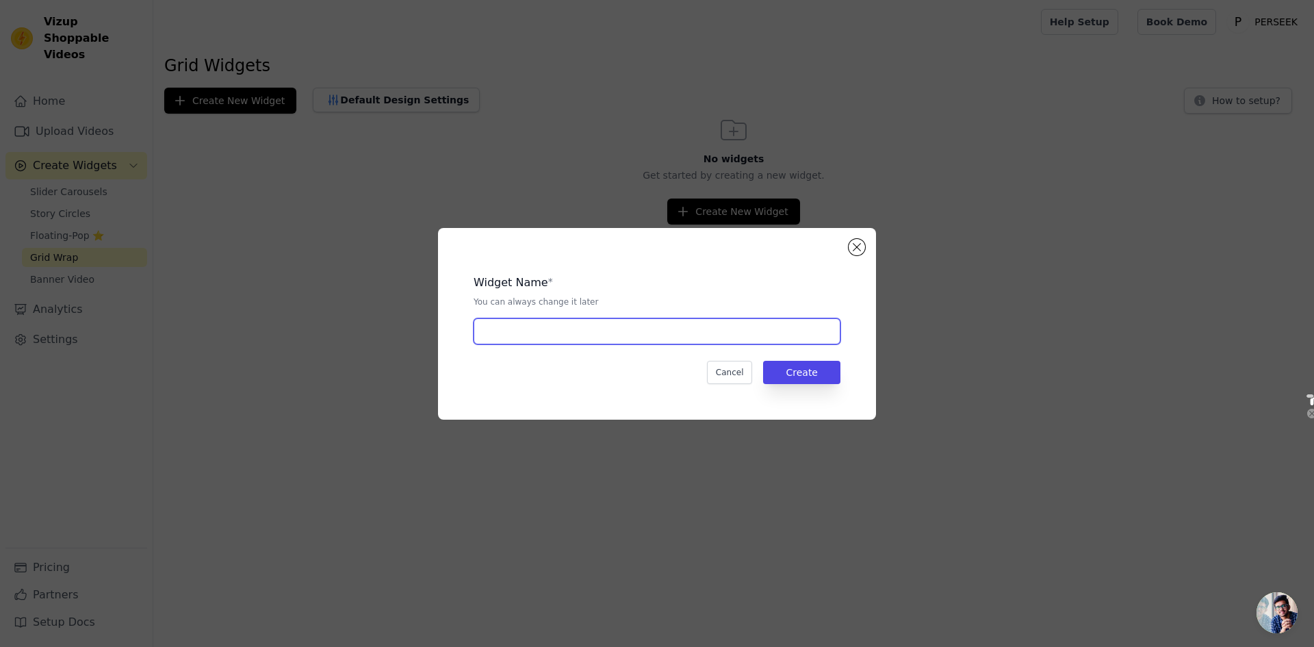
click at [617, 335] on input "text" at bounding box center [657, 331] width 367 height 26
type input "NAD"
click at [807, 374] on button "Create" at bounding box center [801, 372] width 77 height 23
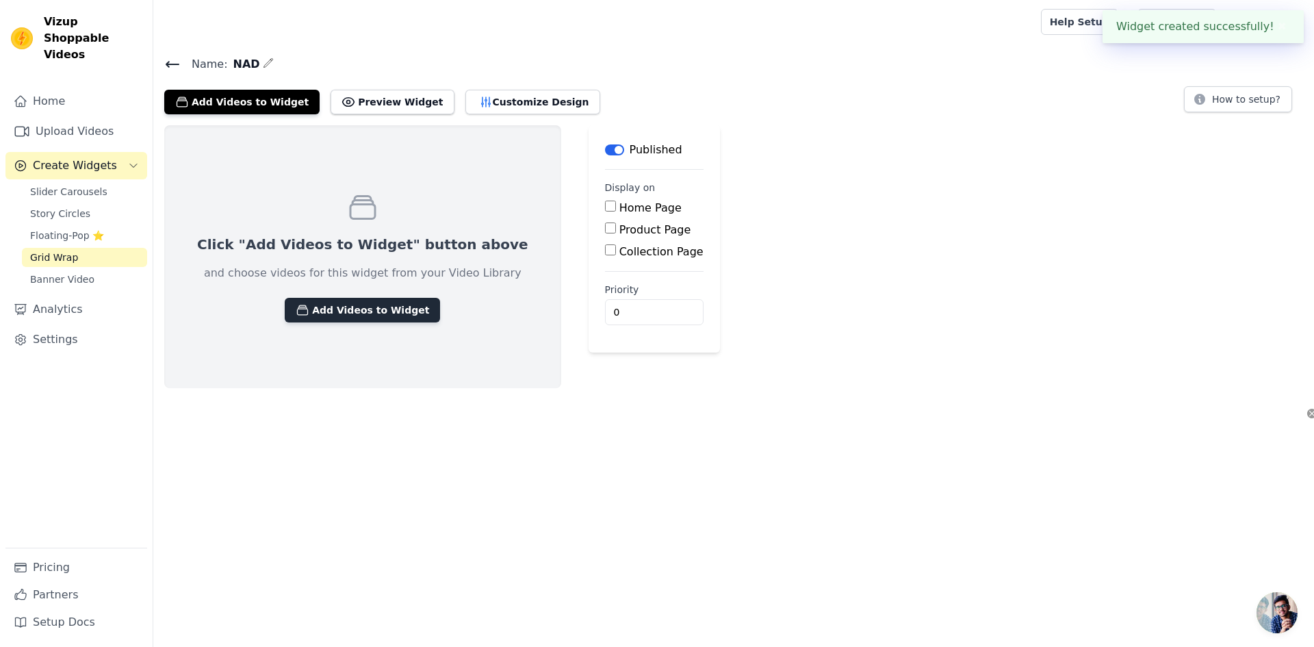
click at [354, 311] on button "Add Videos to Widget" at bounding box center [362, 310] width 155 height 25
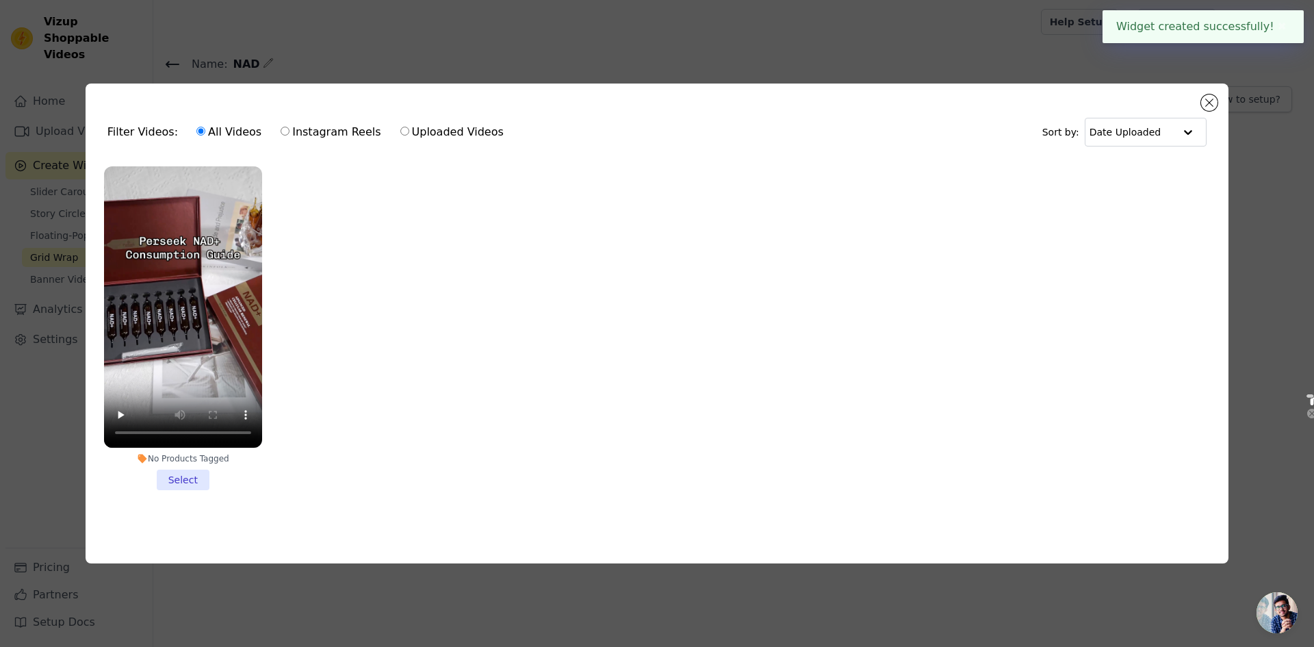
click at [197, 476] on li "No Products Tagged Select" at bounding box center [183, 328] width 158 height 324
click at [0, 0] on input "No Products Tagged Select" at bounding box center [0, 0] width 0 height 0
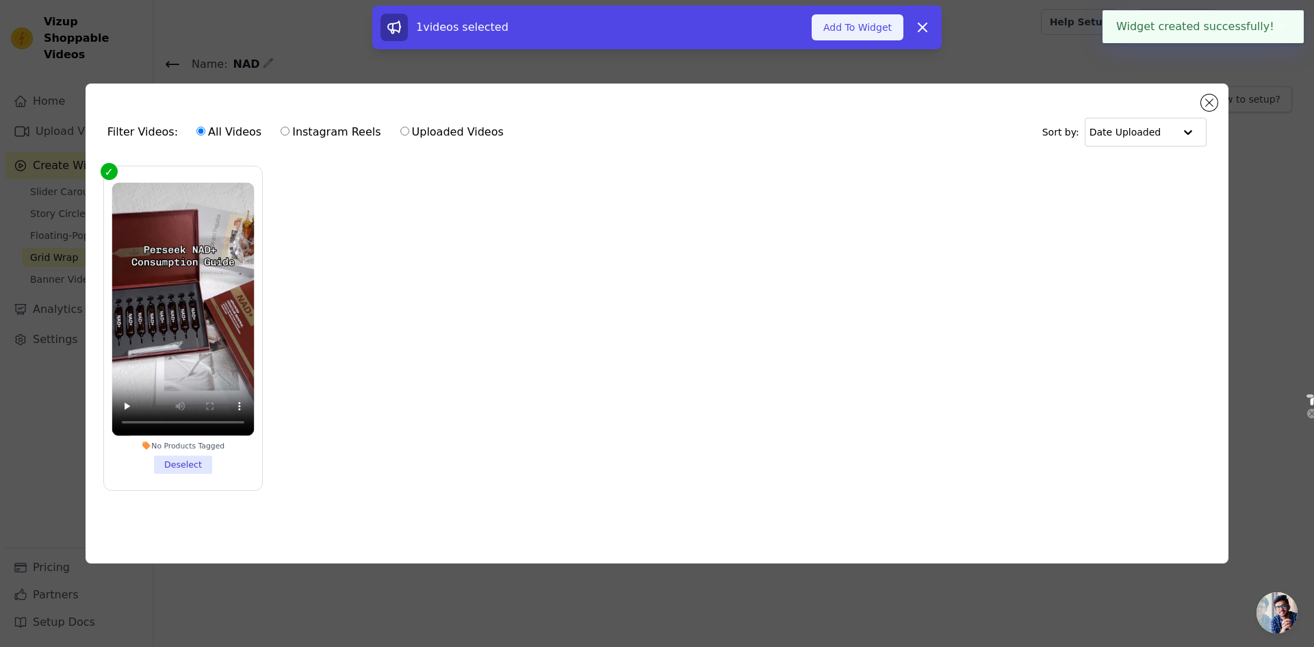
click at [862, 22] on button "Add To Widget" at bounding box center [858, 27] width 92 height 26
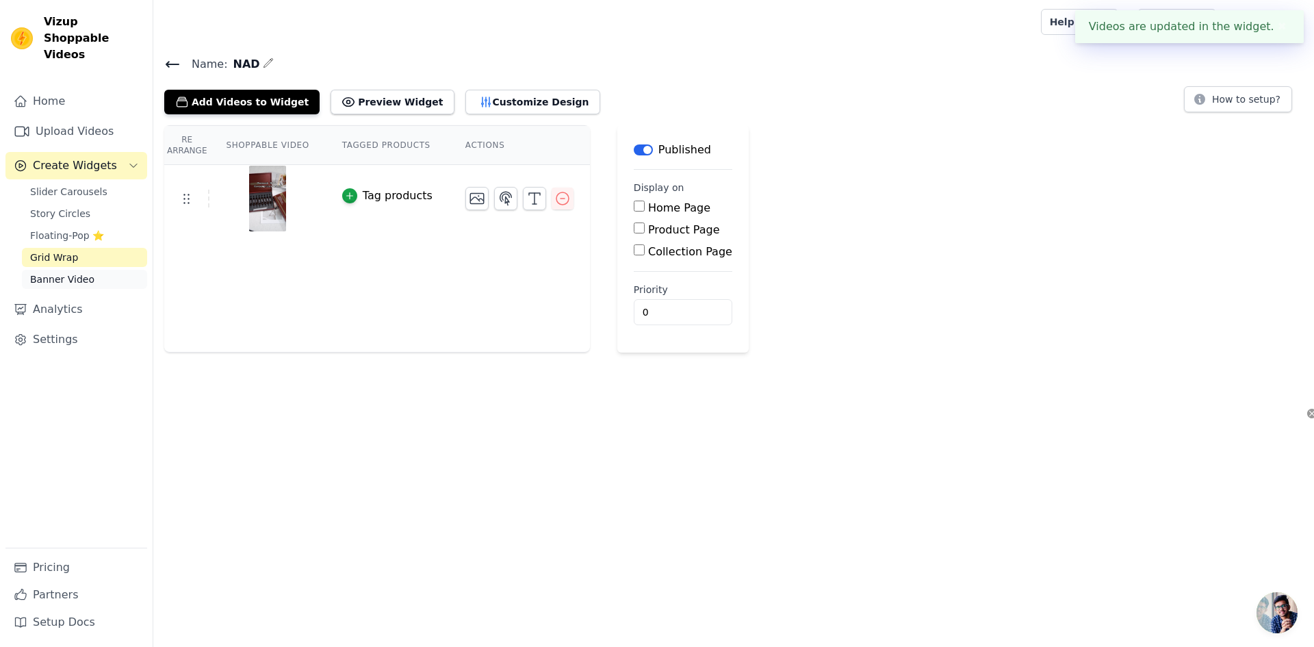
click at [83, 272] on span "Banner Video" at bounding box center [62, 279] width 64 height 14
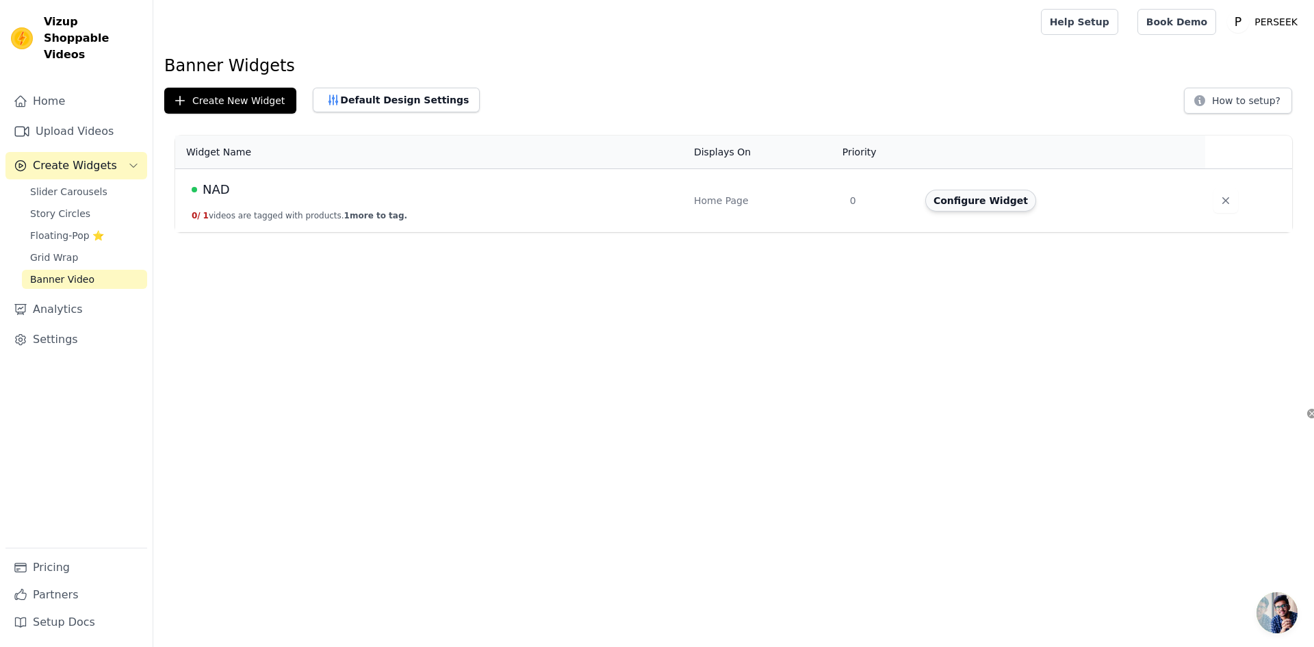
click at [1005, 196] on button "Configure Widget" at bounding box center [980, 201] width 111 height 22
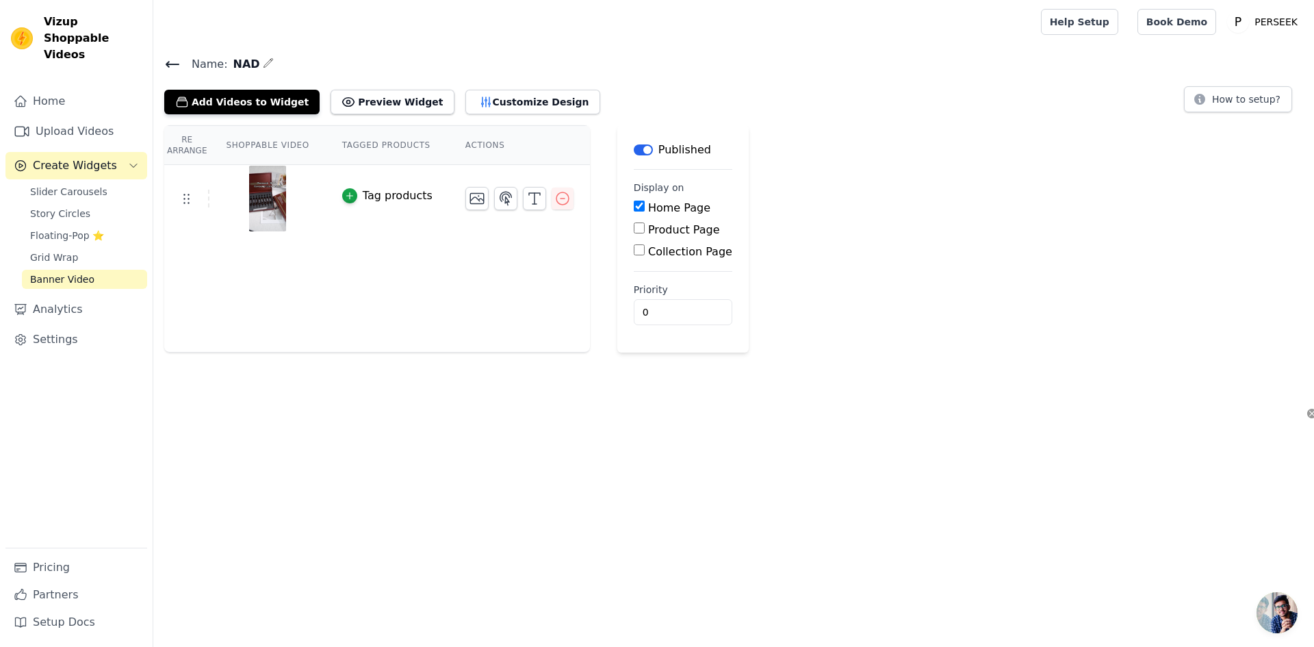
click at [640, 207] on div "Home Page" at bounding box center [683, 208] width 99 height 16
click at [637, 204] on input "Home Page" at bounding box center [639, 205] width 11 height 11
checkbox input "false"
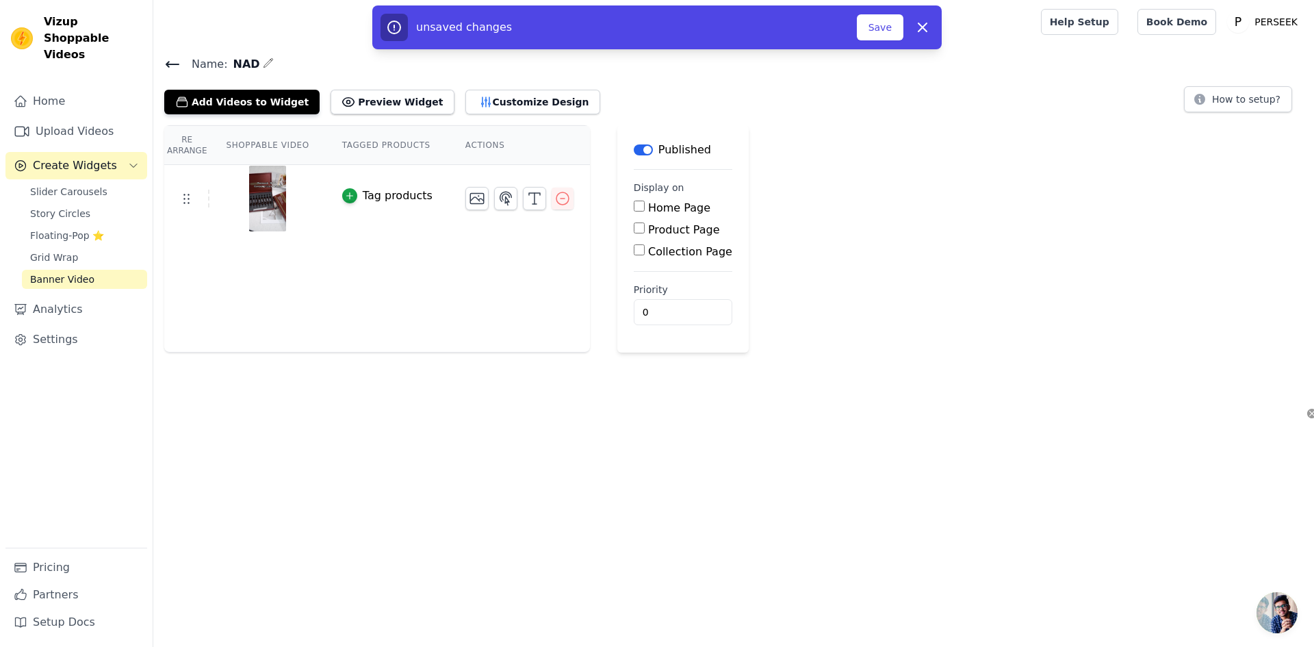
click at [634, 227] on input "Product Page" at bounding box center [639, 227] width 11 height 11
click at [635, 226] on input "Product Page" at bounding box center [639, 227] width 11 height 11
click at [887, 26] on button "Save" at bounding box center [880, 27] width 47 height 26
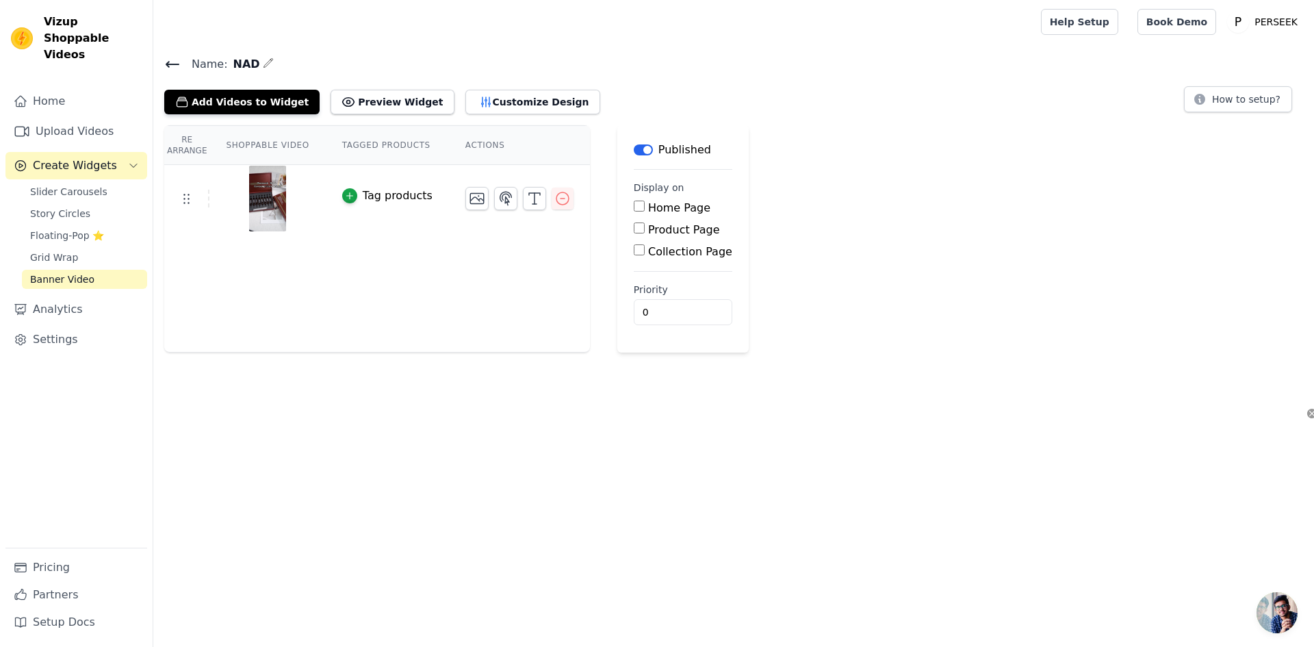
click at [642, 228] on div "Product Page" at bounding box center [683, 230] width 99 height 16
click at [637, 230] on input "Product Page" at bounding box center [639, 227] width 11 height 11
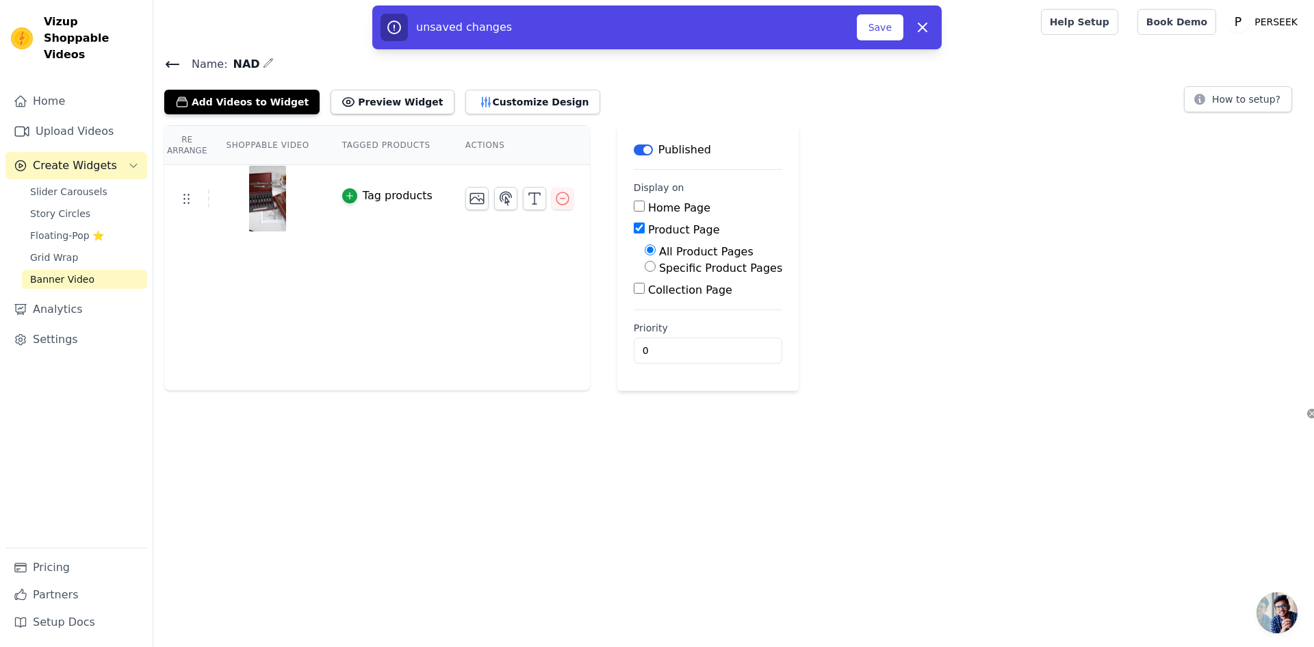
click at [872, 27] on button "Save" at bounding box center [880, 27] width 47 height 26
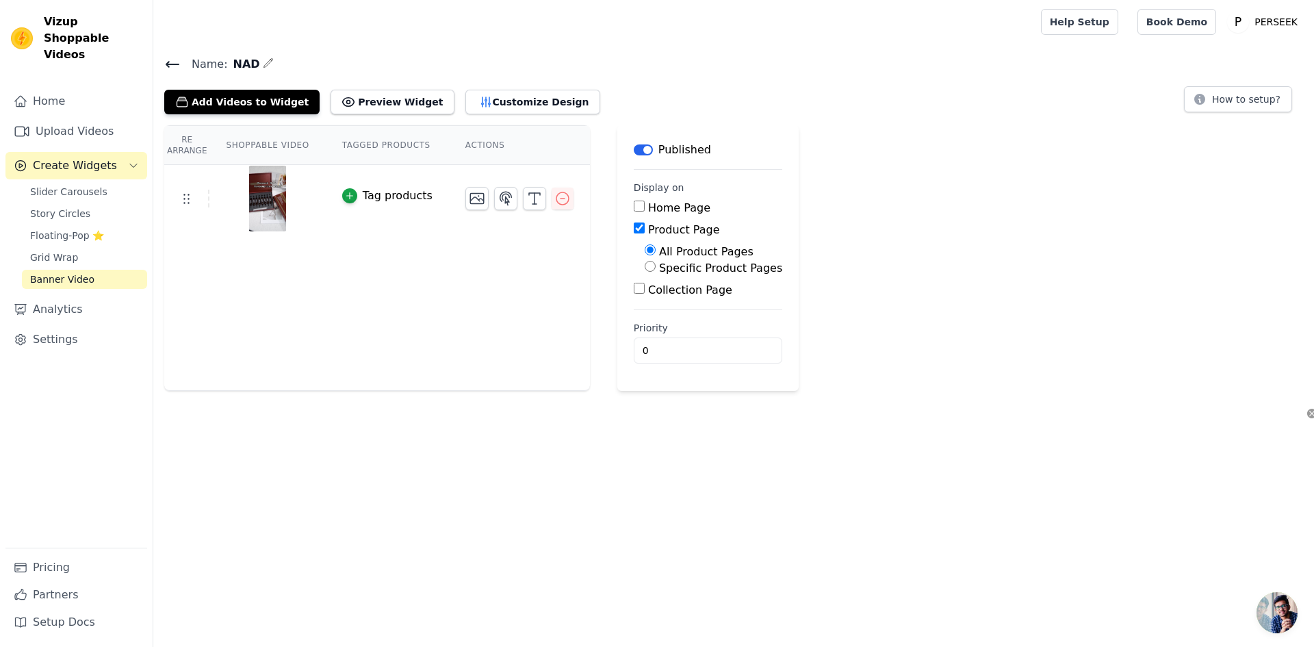
click at [636, 230] on input "Product Page" at bounding box center [639, 227] width 11 height 11
checkbox input "false"
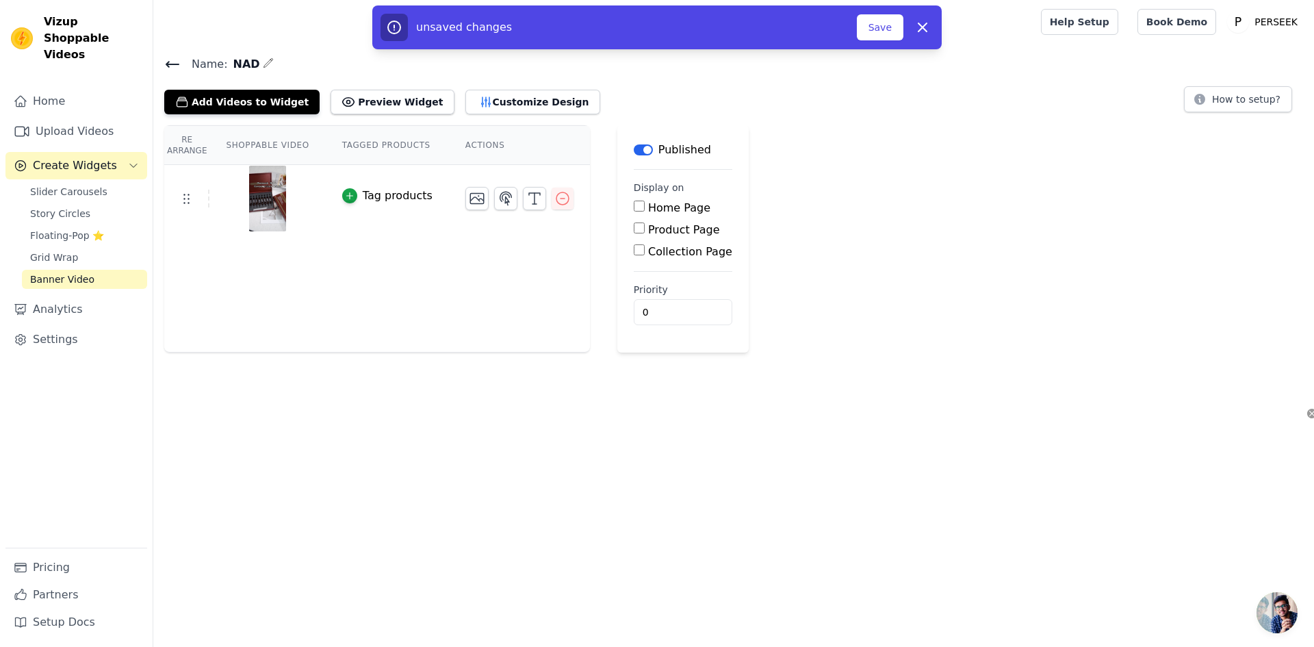
click at [634, 246] on input "Collection Page" at bounding box center [639, 249] width 11 height 11
checkbox input "true"
click at [874, 39] on button "Save" at bounding box center [880, 27] width 47 height 26
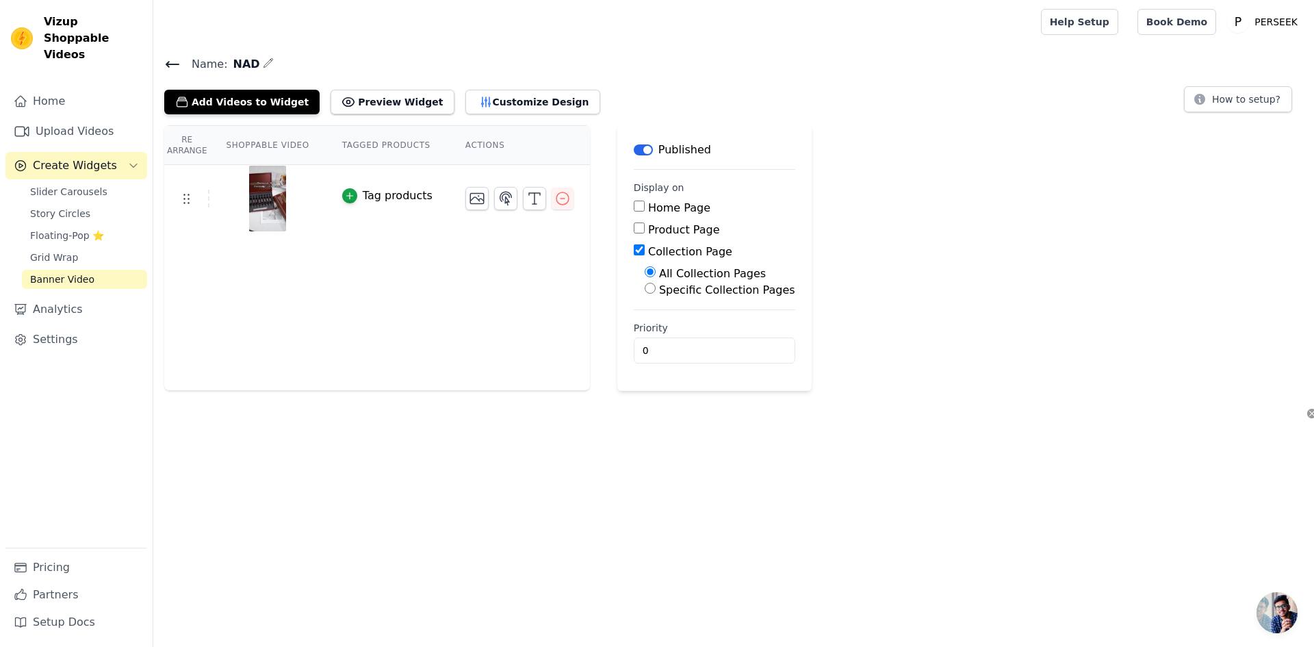
click at [638, 255] on div "Collection Page" at bounding box center [714, 252] width 161 height 16
click at [634, 208] on input "Home Page" at bounding box center [639, 205] width 11 height 11
checkbox input "true"
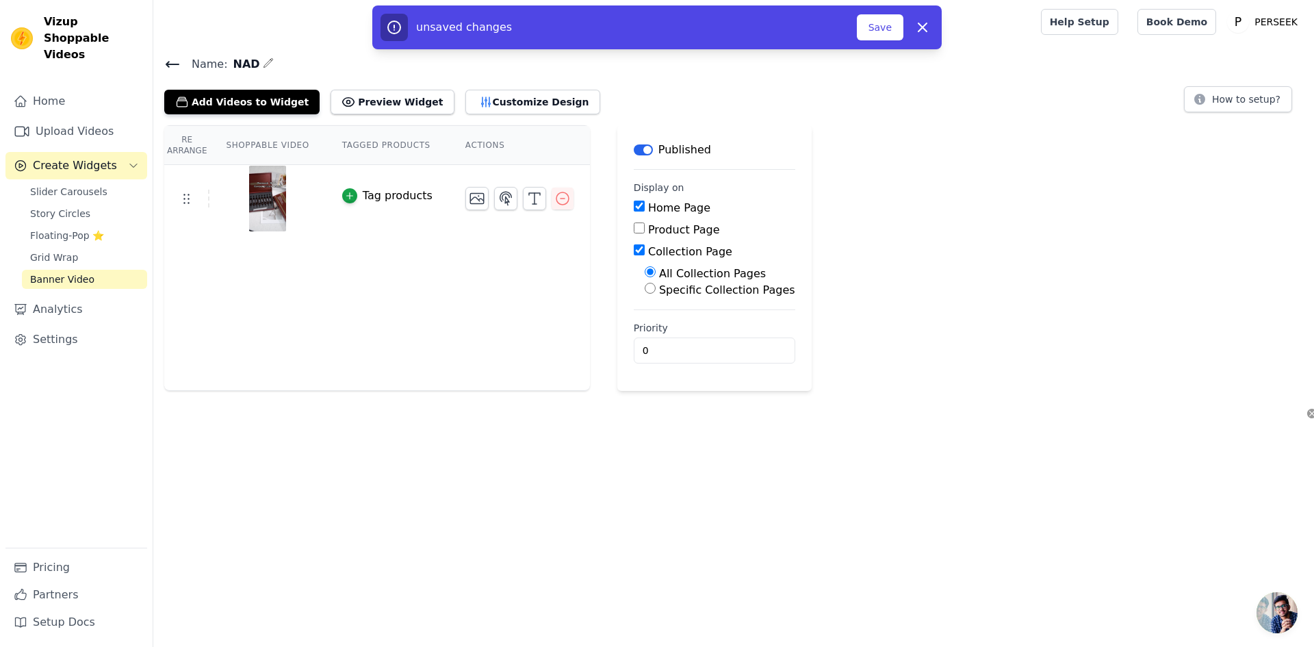
drag, startPoint x: 635, startPoint y: 246, endPoint x: 656, endPoint y: 240, distance: 21.9
click at [634, 248] on input "Collection Page" at bounding box center [639, 249] width 11 height 11
checkbox input "false"
click at [881, 31] on button "Save" at bounding box center [880, 27] width 47 height 26
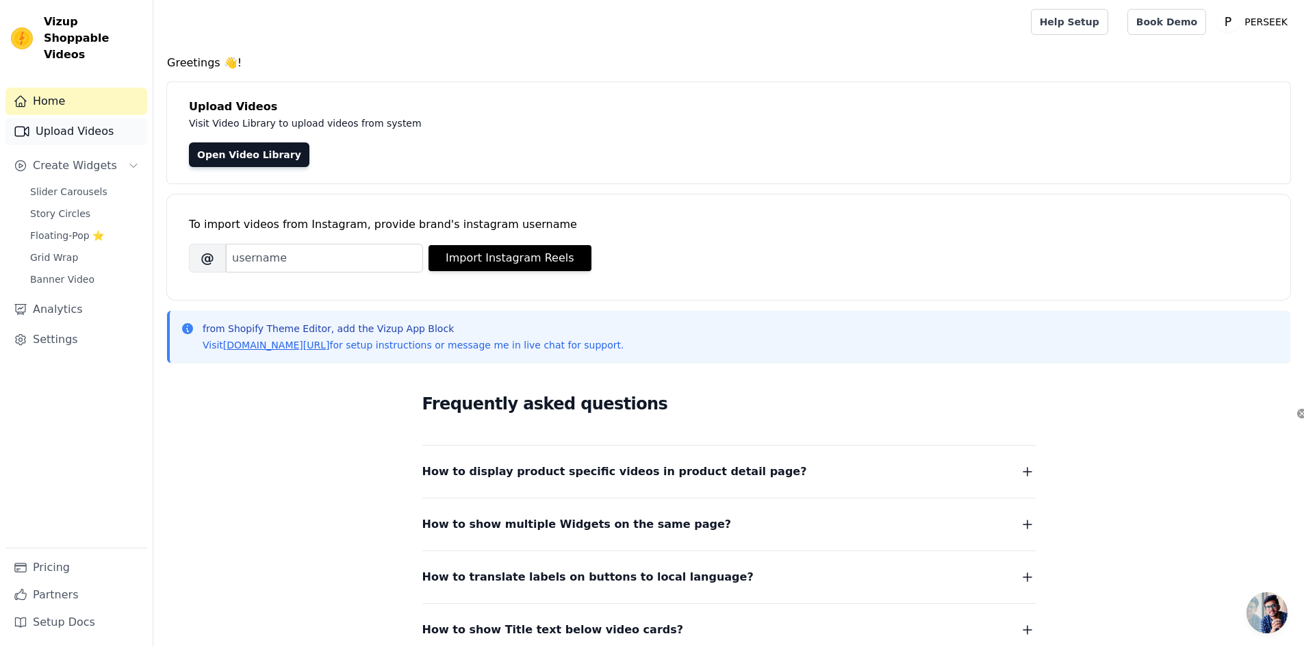
click at [96, 118] on link "Upload Videos" at bounding box center [76, 131] width 142 height 27
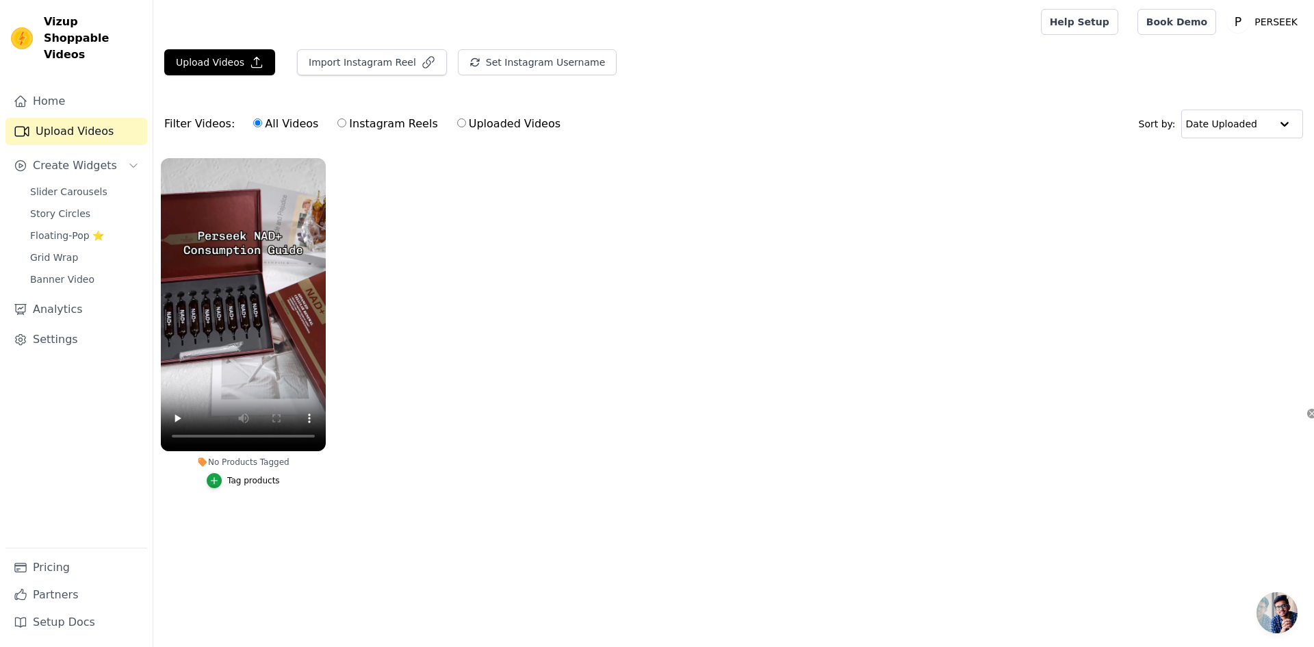
click at [411, 422] on ul "No Products Tagged Tag products" at bounding box center [733, 337] width 1161 height 372
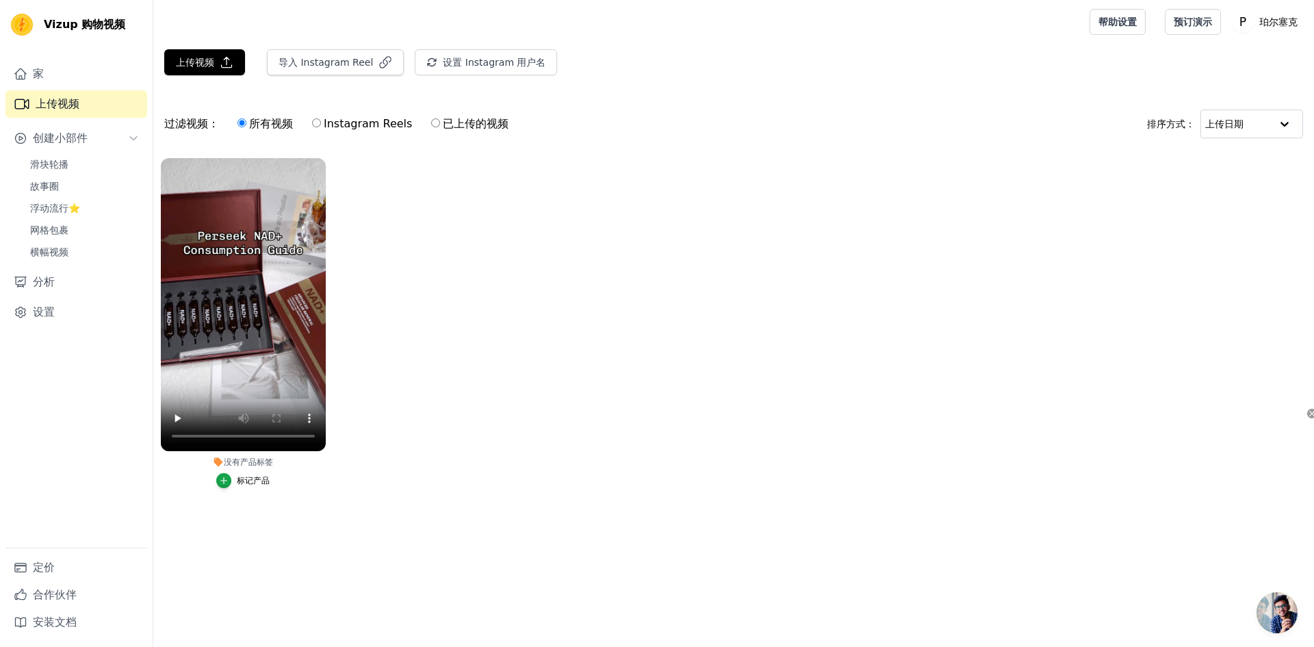
click at [467, 269] on ul "没有产品标签 标记产品" at bounding box center [733, 337] width 1161 height 372
drag, startPoint x: 376, startPoint y: 417, endPoint x: 285, endPoint y: 445, distance: 94.4
click at [365, 420] on ul "没有产品标签 标记产品" at bounding box center [733, 337] width 1161 height 372
click at [241, 484] on font "标记产品" at bounding box center [253, 481] width 33 height 10
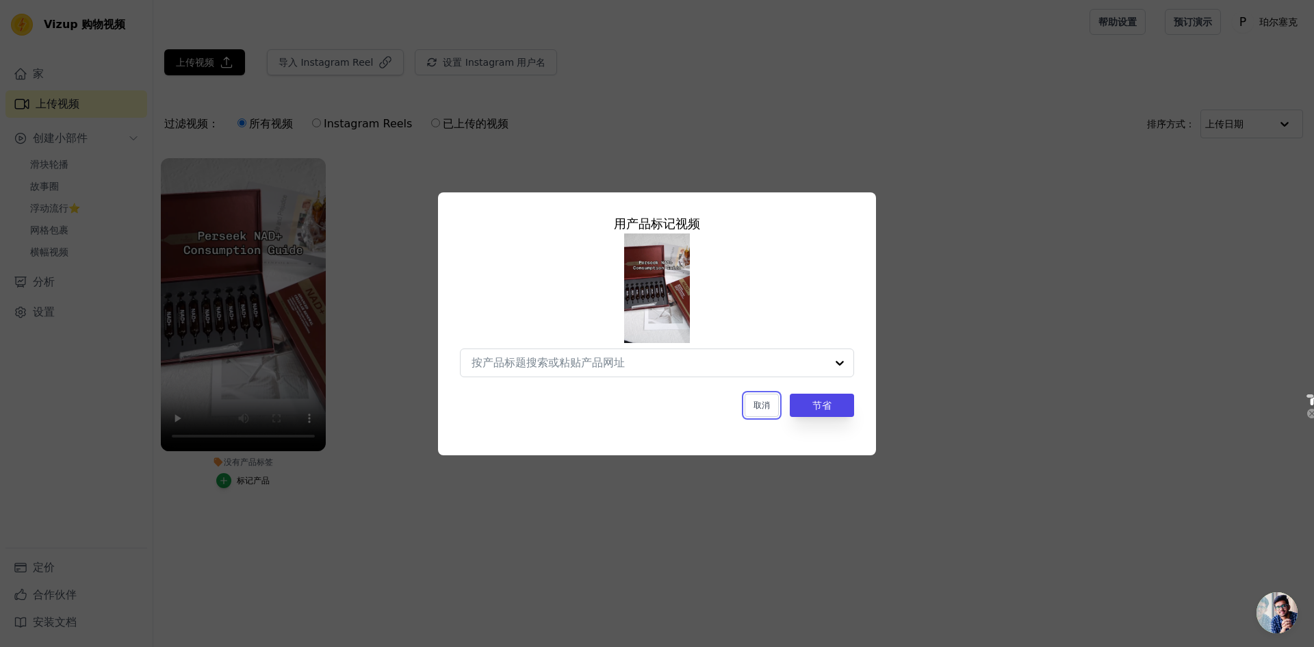
click at [767, 406] on button "取消" at bounding box center [761, 404] width 34 height 23
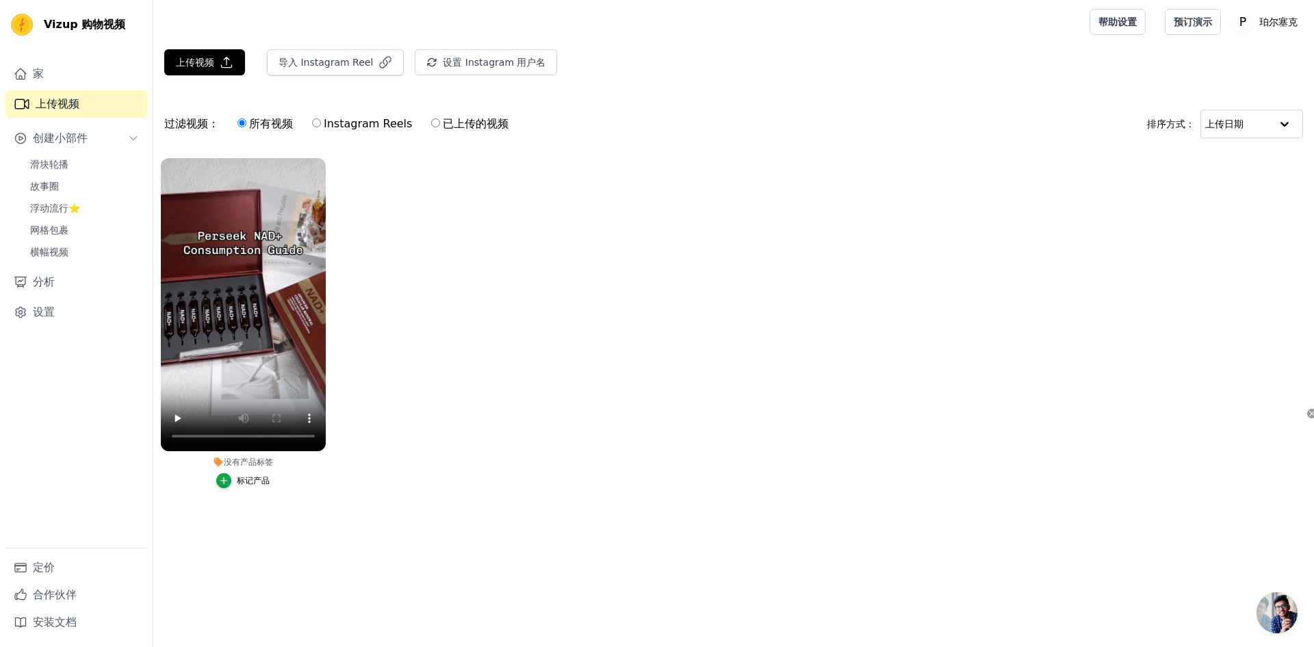
click at [458, 357] on ul "没有产品标签 标记产品" at bounding box center [733, 337] width 1161 height 372
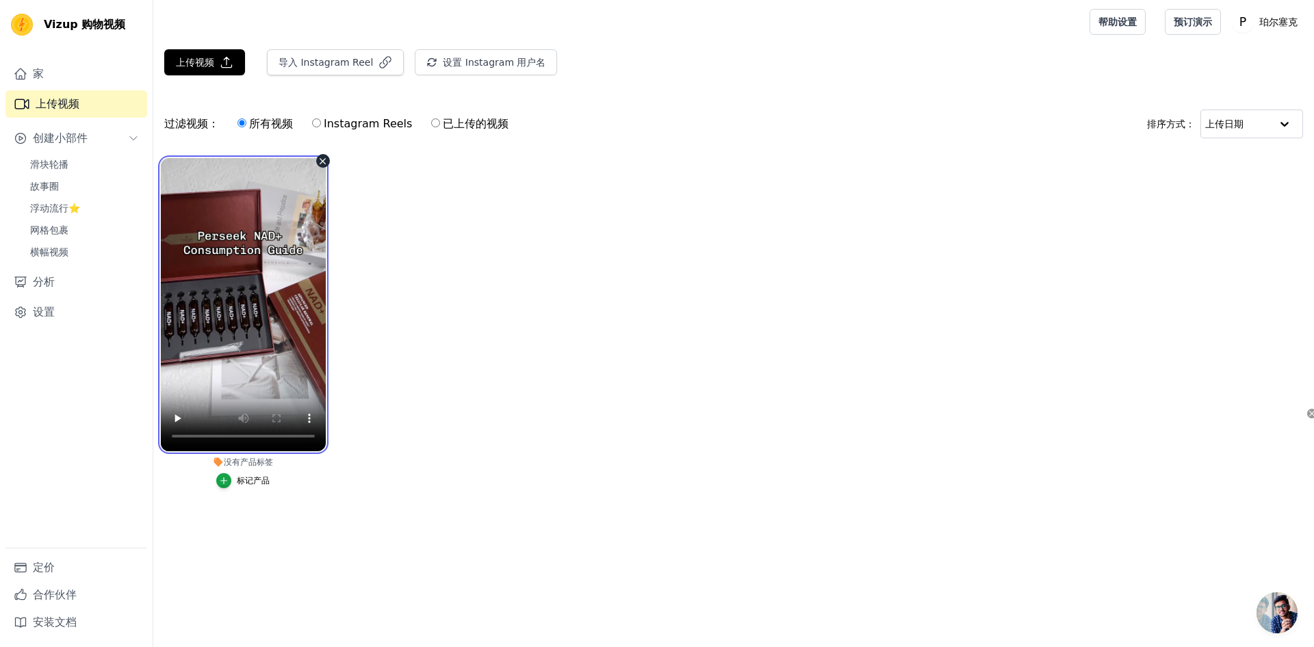
click at [259, 259] on video at bounding box center [243, 304] width 165 height 293
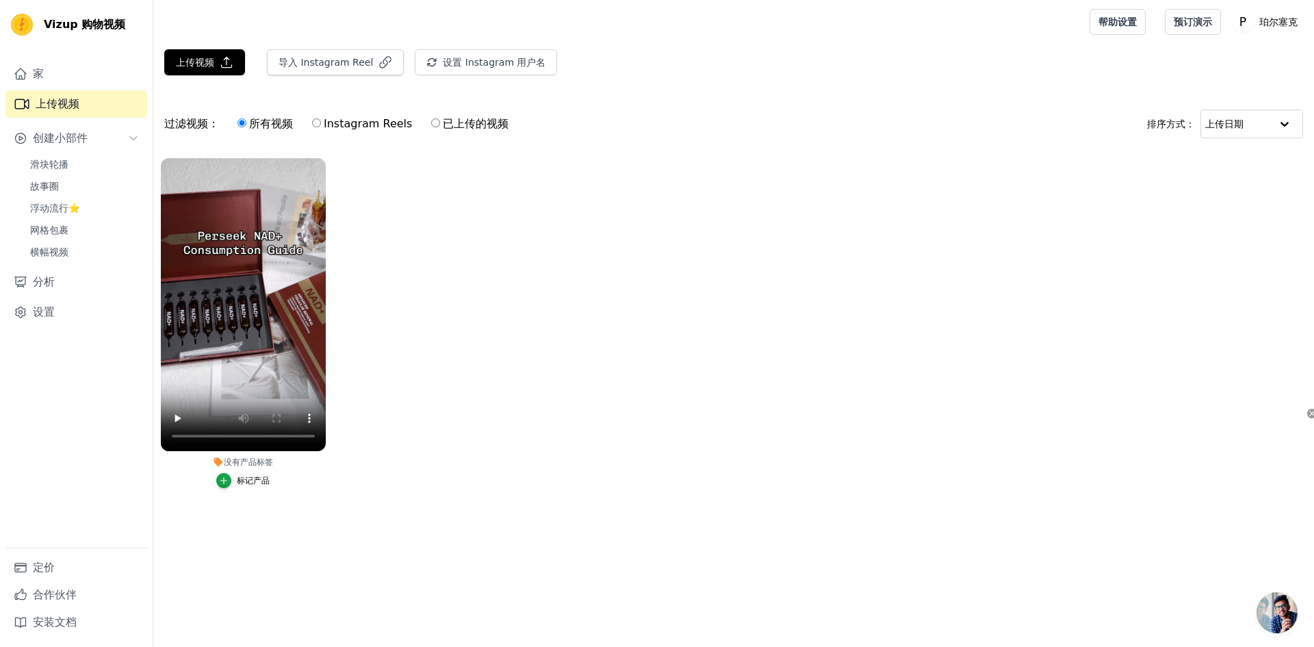
click at [70, 175] on div "滑块轮播 故事圈 浮动流行⭐ 网格包裹 横幅视频" at bounding box center [84, 208] width 125 height 107
click at [75, 168] on link "滑块轮播" at bounding box center [84, 164] width 125 height 19
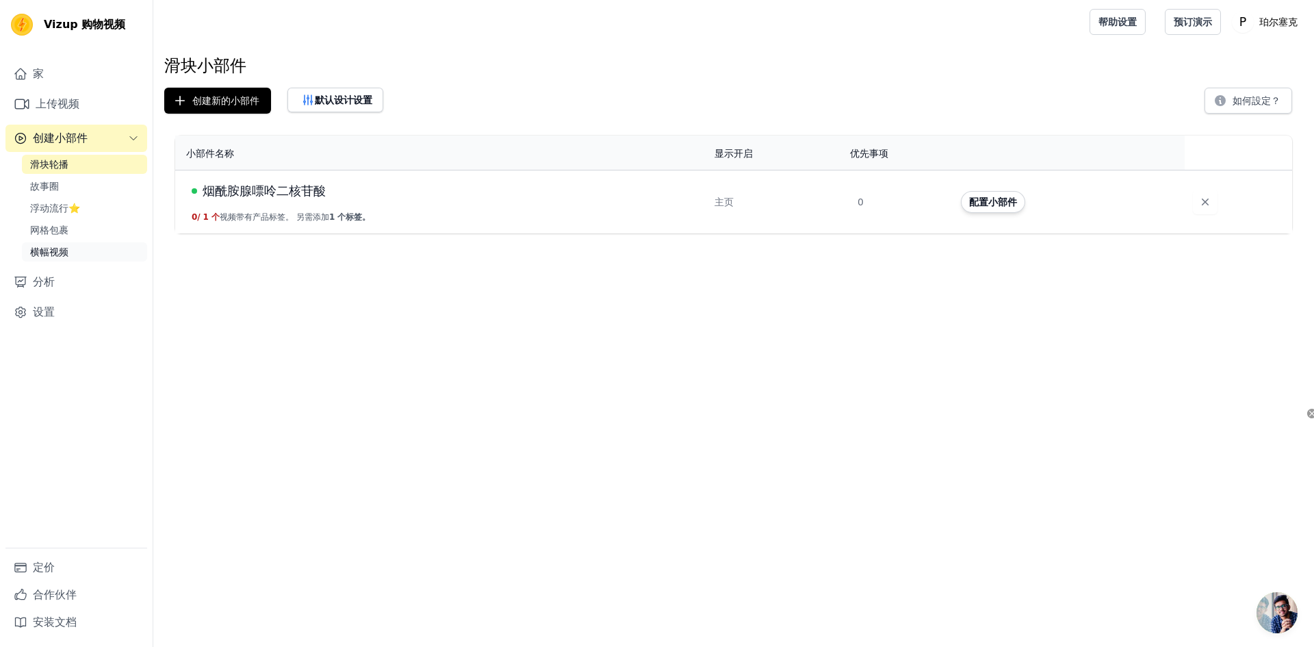
click at [81, 246] on link "横幅视频" at bounding box center [84, 251] width 125 height 19
click at [86, 232] on link "网格包裹" at bounding box center [84, 229] width 125 height 19
click at [77, 164] on link "滑块轮播" at bounding box center [84, 164] width 125 height 19
click at [87, 187] on link "故事圈" at bounding box center [84, 186] width 125 height 19
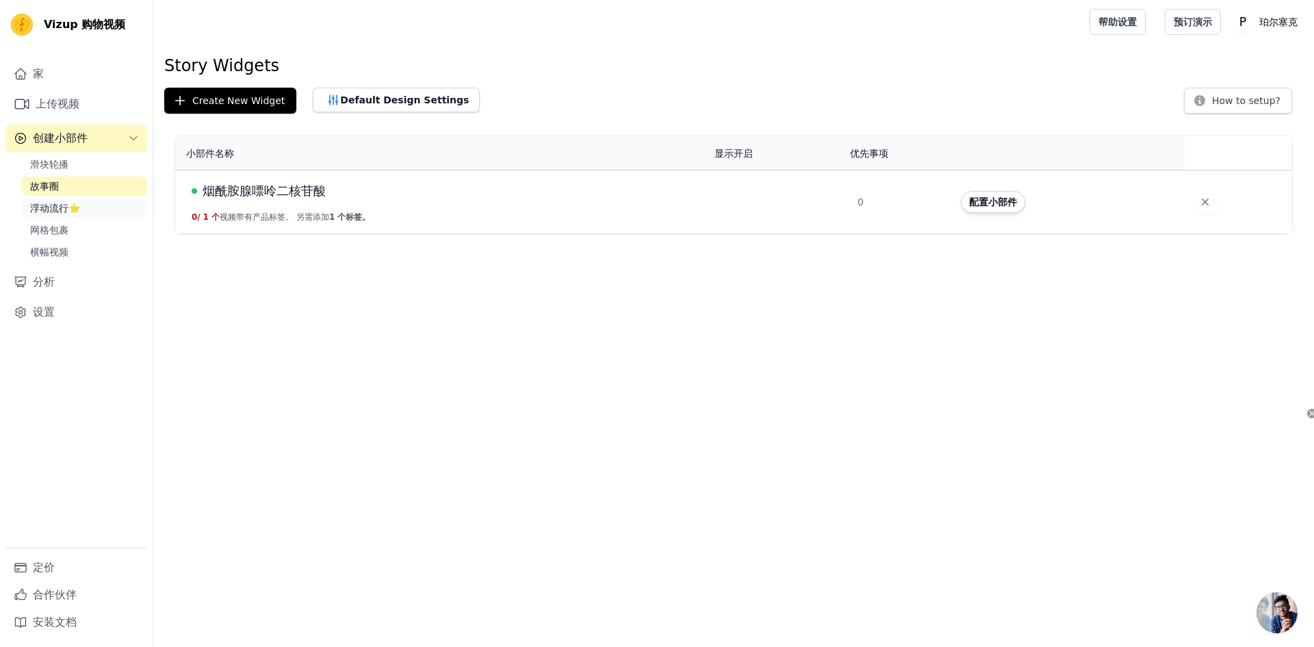
click at [94, 201] on link "浮动流行⭐" at bounding box center [84, 207] width 125 height 19
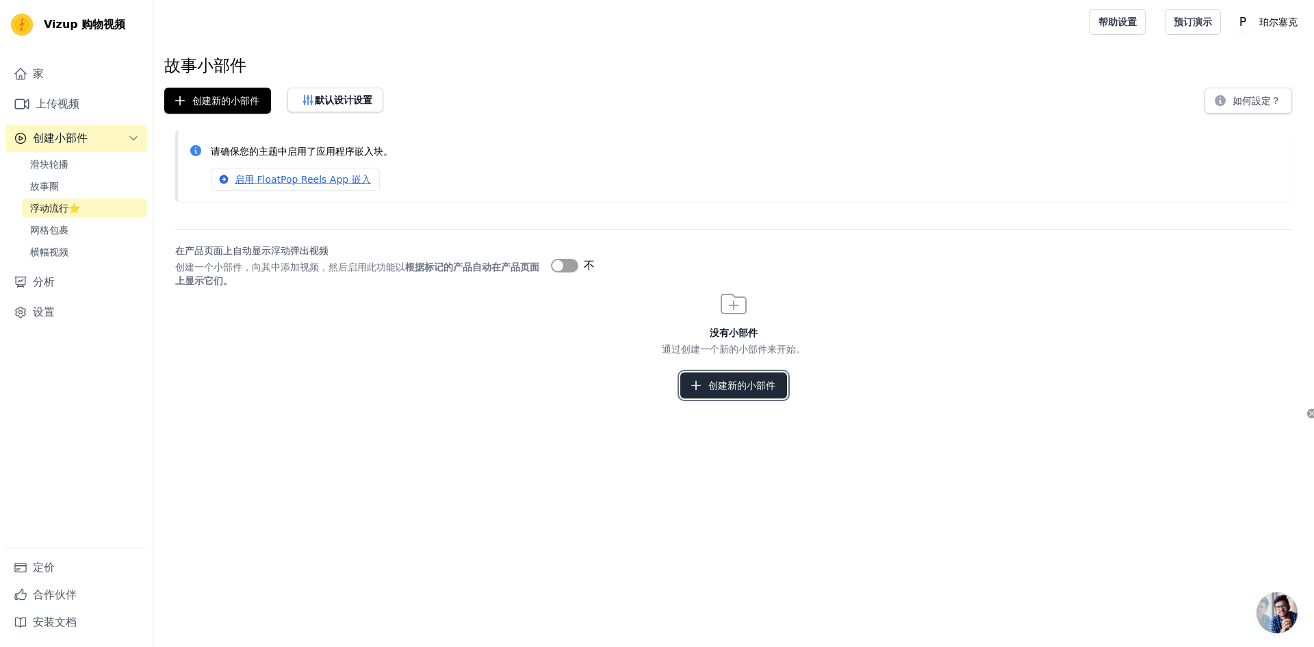
click at [729, 388] on font "创建新的小部件" at bounding box center [741, 385] width 67 height 11
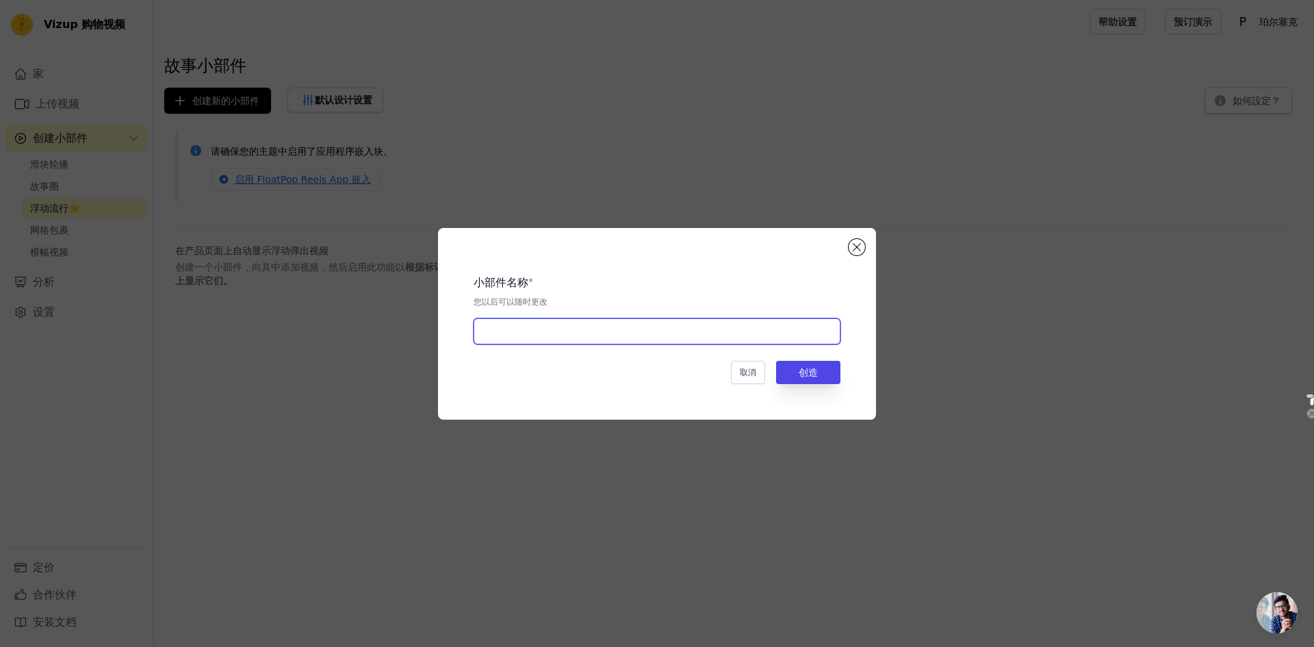
drag, startPoint x: 630, startPoint y: 339, endPoint x: 622, endPoint y: 341, distance: 8.0
click at [630, 339] on input "text" at bounding box center [657, 331] width 367 height 26
type input "NAD"
click at [816, 377] on font "创造" at bounding box center [808, 372] width 19 height 11
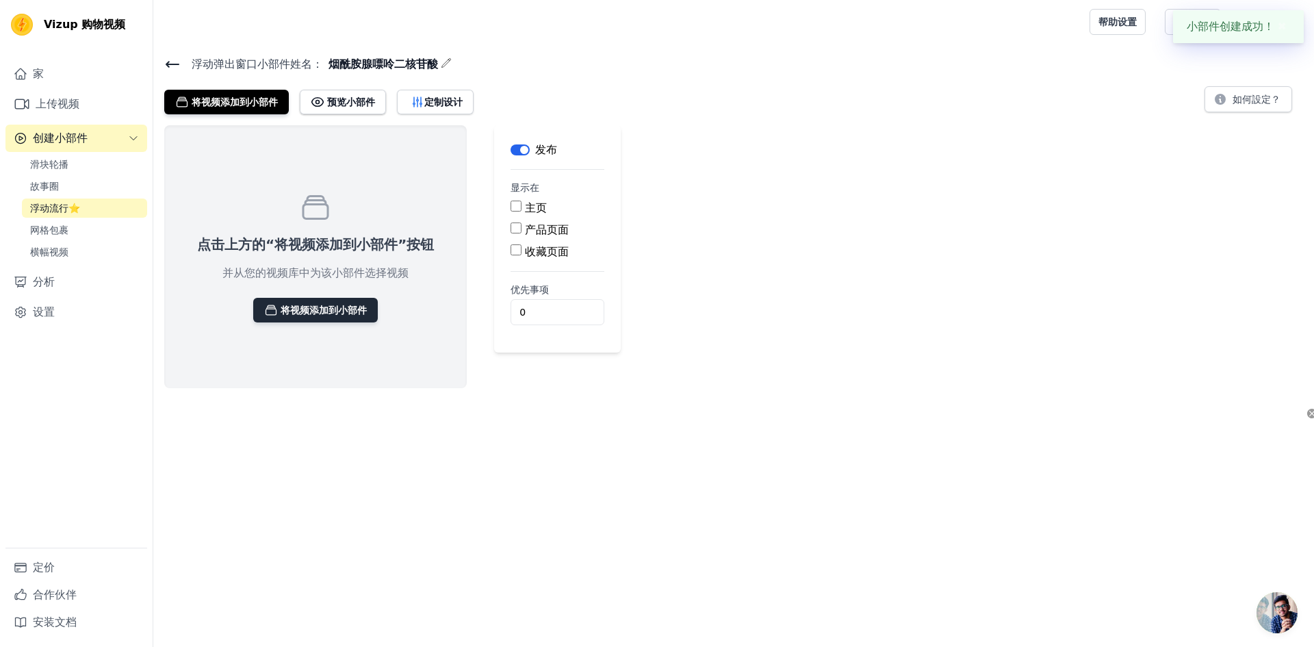
click at [330, 311] on font "将视频添加到小部件" at bounding box center [324, 310] width 86 height 11
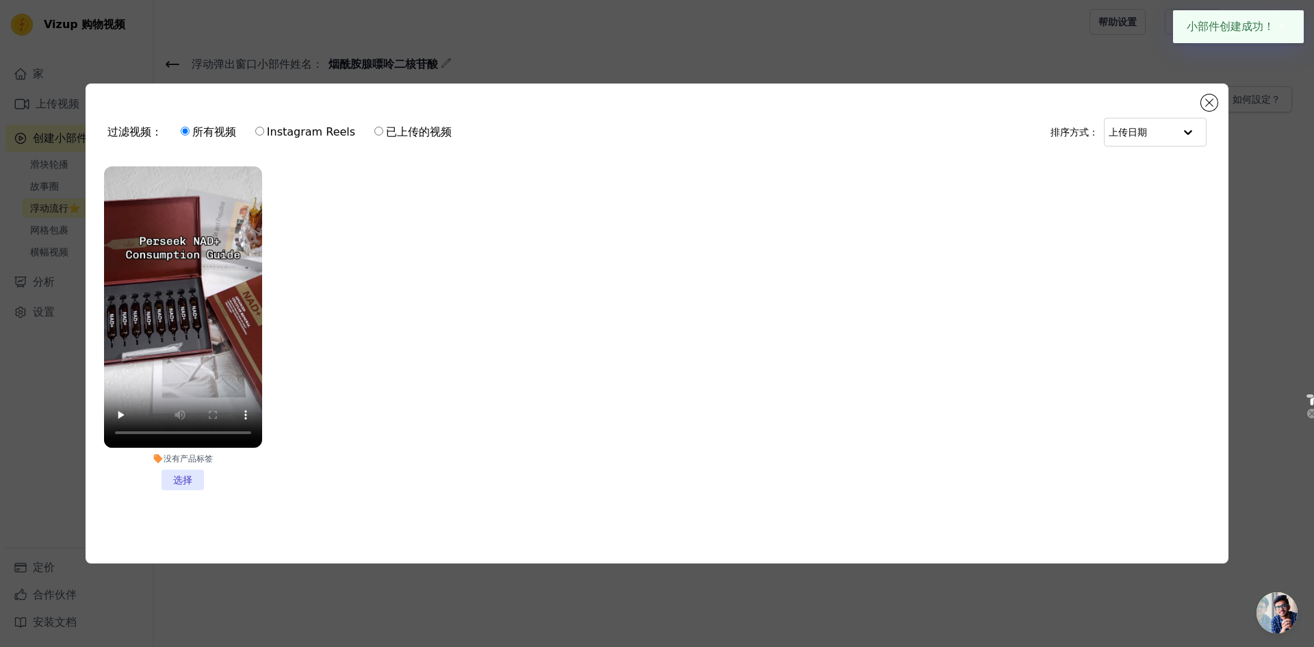
click at [177, 478] on li "没有产品标签 选择" at bounding box center [183, 328] width 158 height 324
click at [0, 0] on input "没有产品标签 选择" at bounding box center [0, 0] width 0 height 0
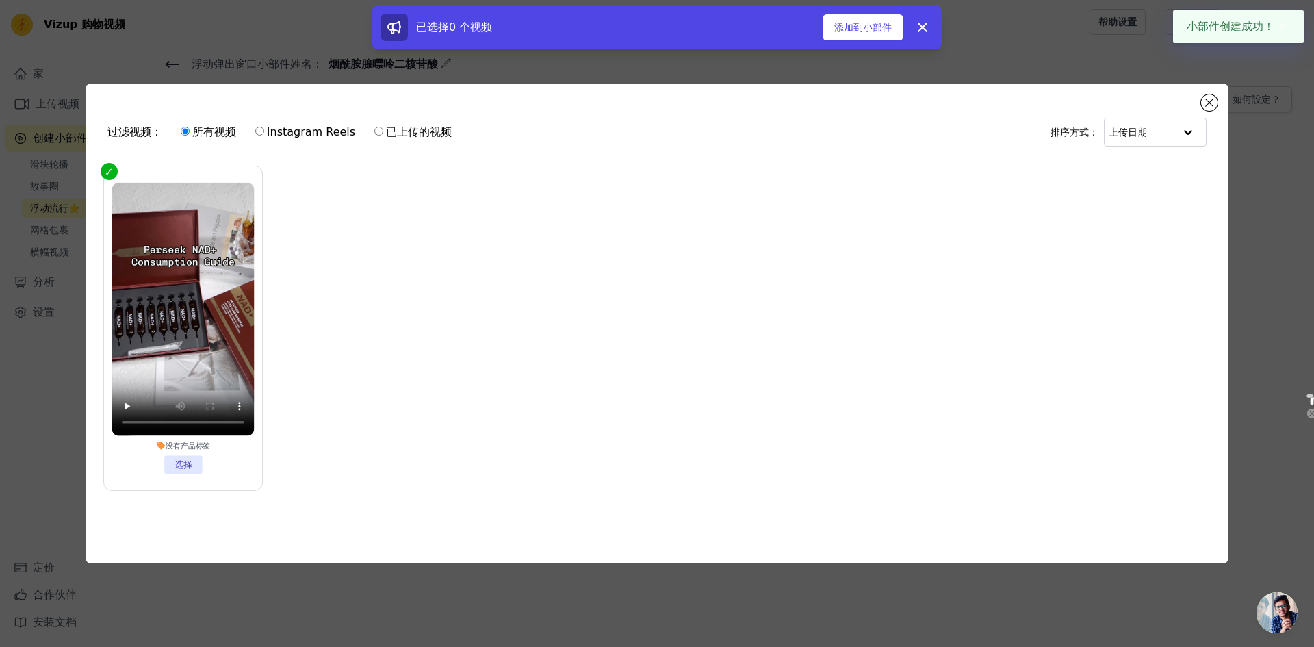
click at [857, 14] on div "已选择0 个 视频 添加到小部件 解雇" at bounding box center [656, 27] width 553 height 27
click at [191, 463] on li "没有产品标签 选择" at bounding box center [183, 328] width 142 height 291
click at [0, 0] on input "没有产品标签 选择" at bounding box center [0, 0] width 0 height 0
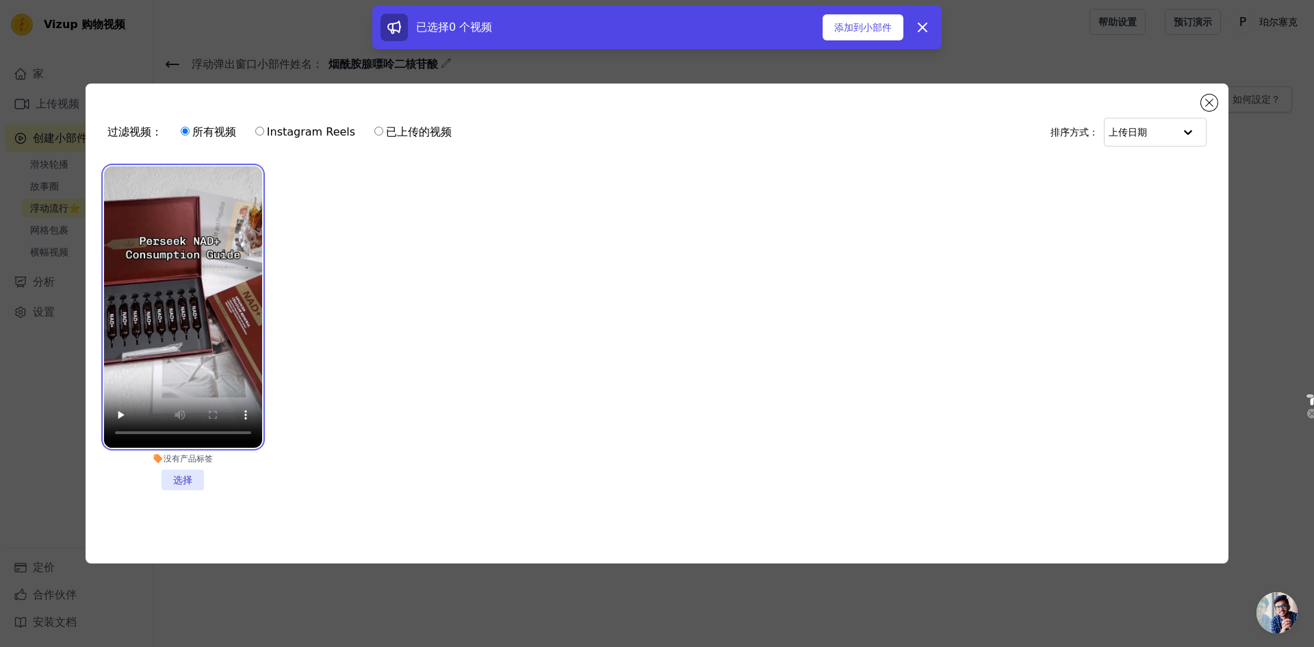
drag, startPoint x: 143, startPoint y: 253, endPoint x: 199, endPoint y: 233, distance: 59.5
click at [142, 254] on video at bounding box center [183, 306] width 158 height 281
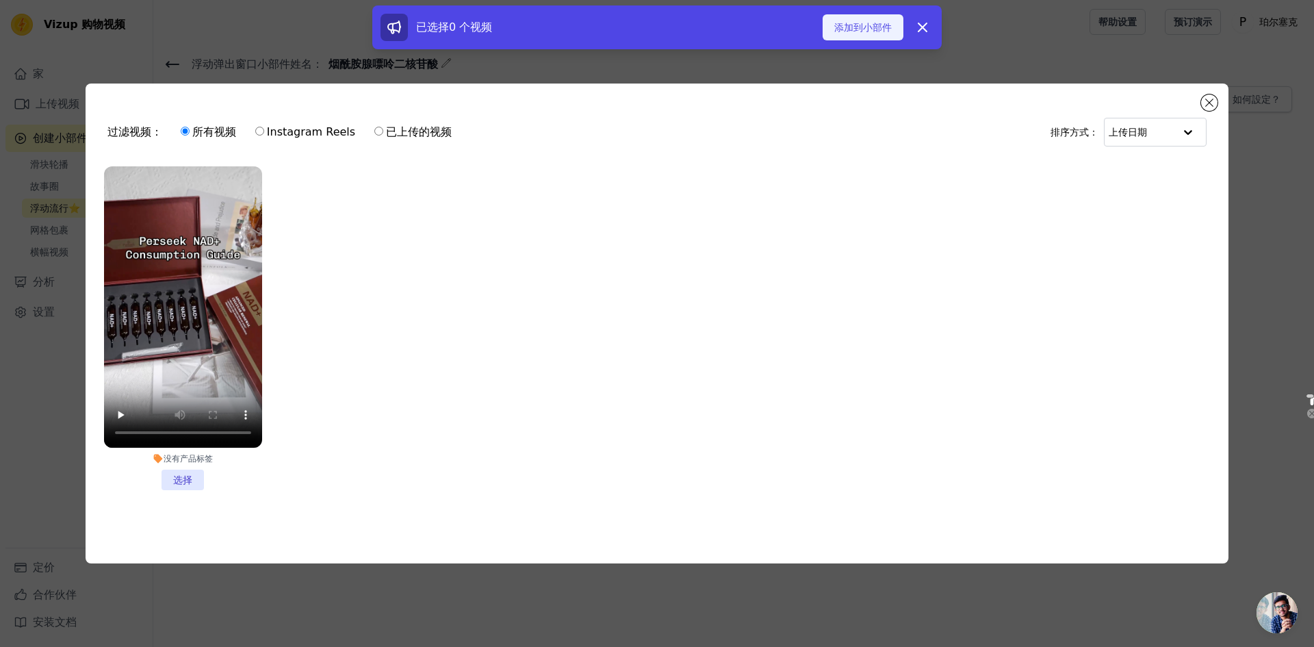
click at [879, 31] on font "添加到小部件" at bounding box center [862, 27] width 57 height 11
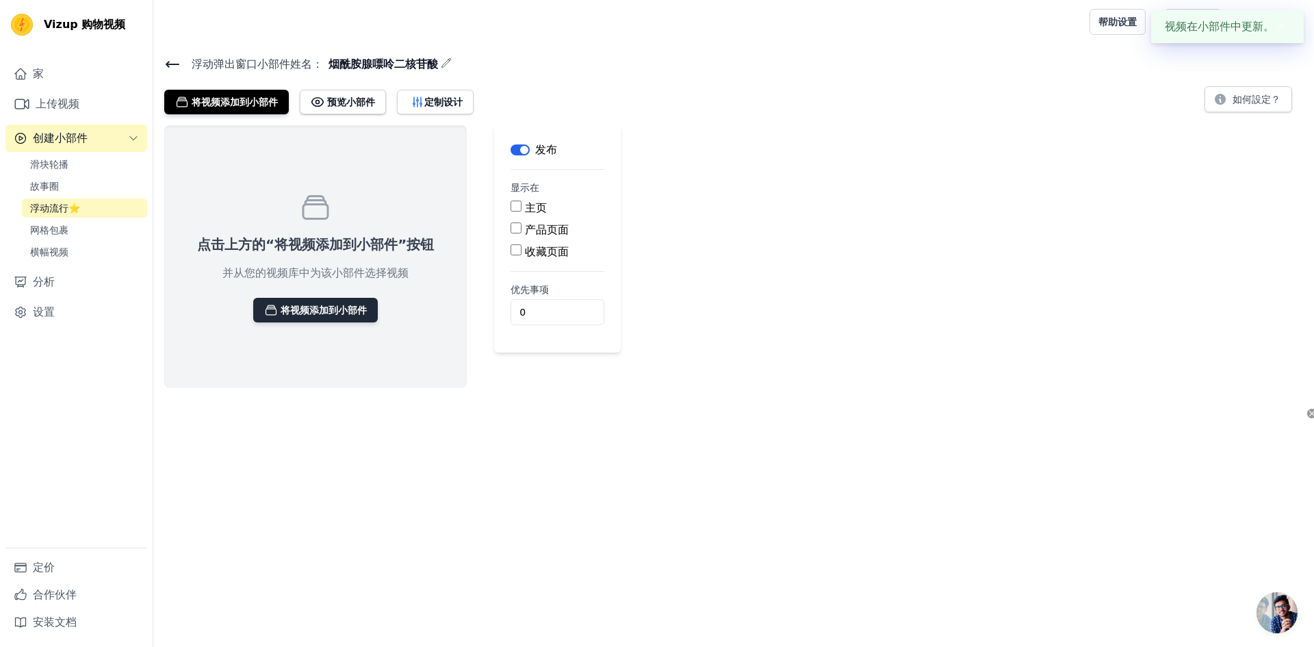
click at [335, 307] on font "将视频添加到小部件" at bounding box center [324, 310] width 86 height 11
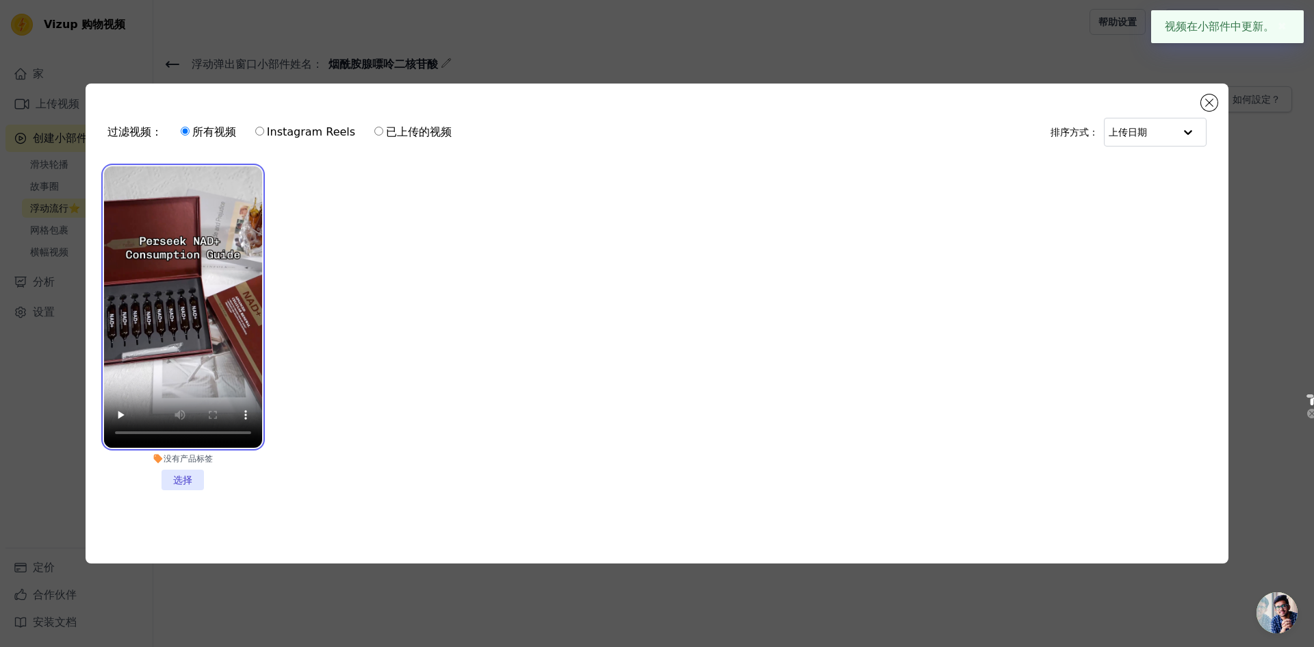
click at [198, 319] on video at bounding box center [183, 306] width 158 height 281
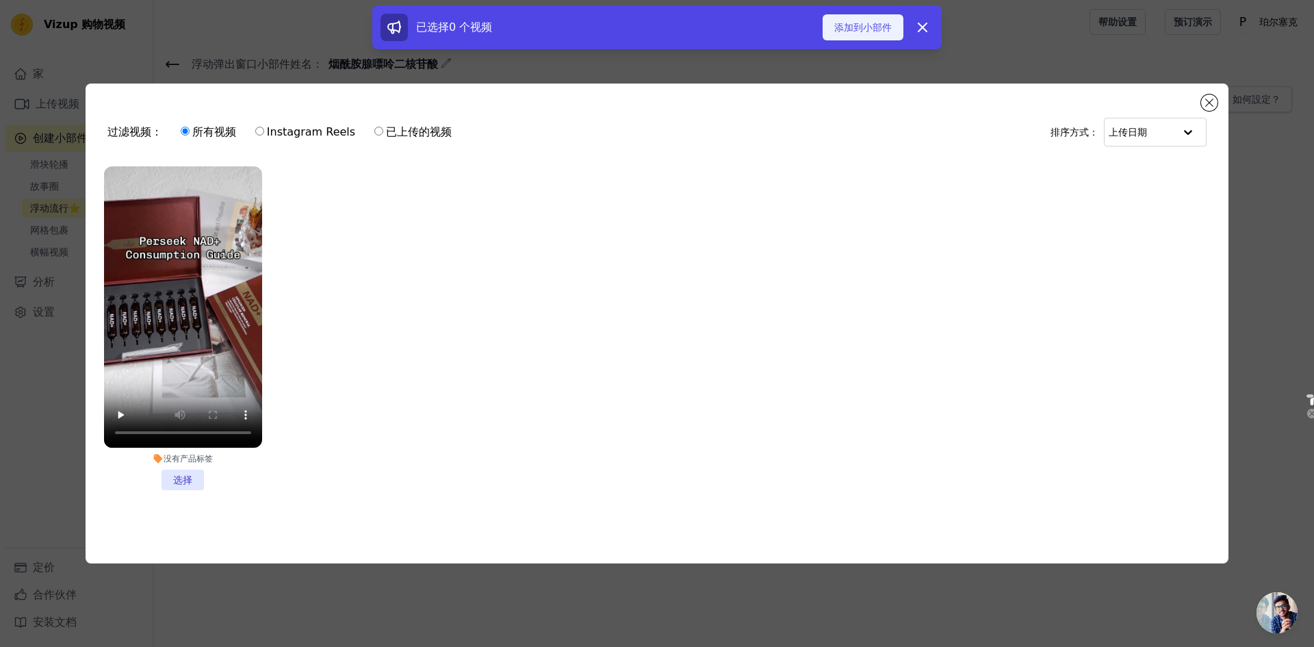
click at [864, 31] on font "添加到小部件" at bounding box center [862, 27] width 57 height 11
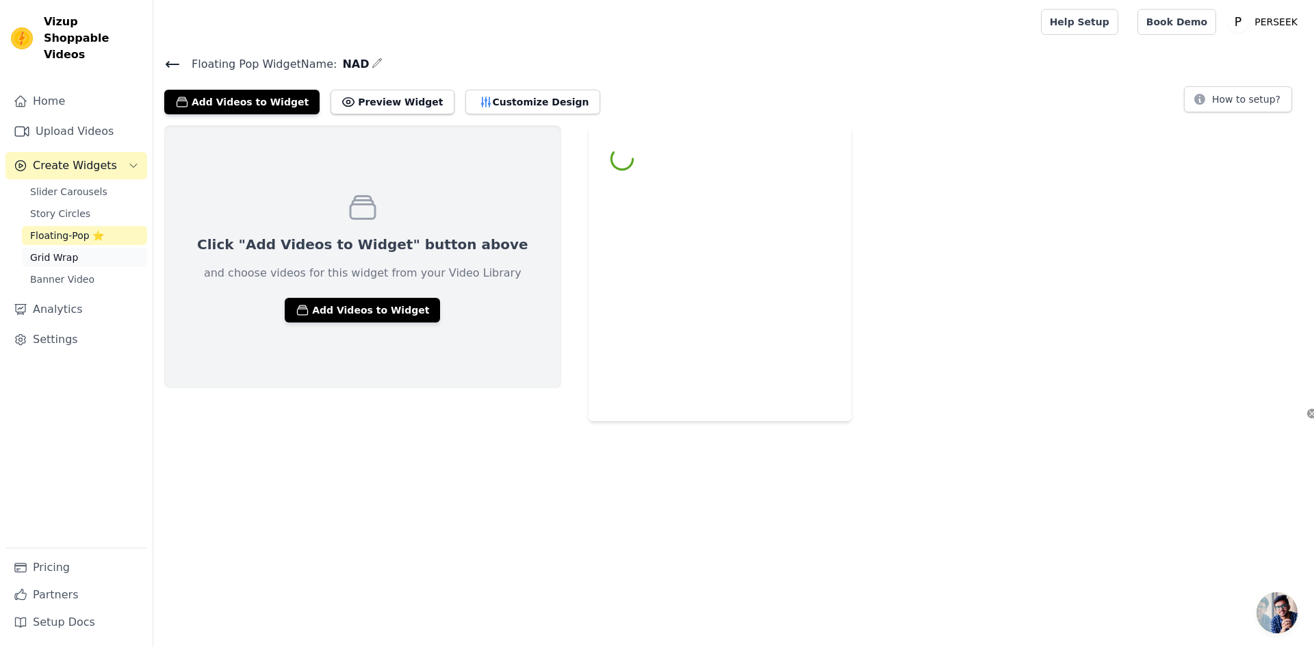
click at [88, 248] on link "Grid Wrap" at bounding box center [84, 257] width 125 height 19
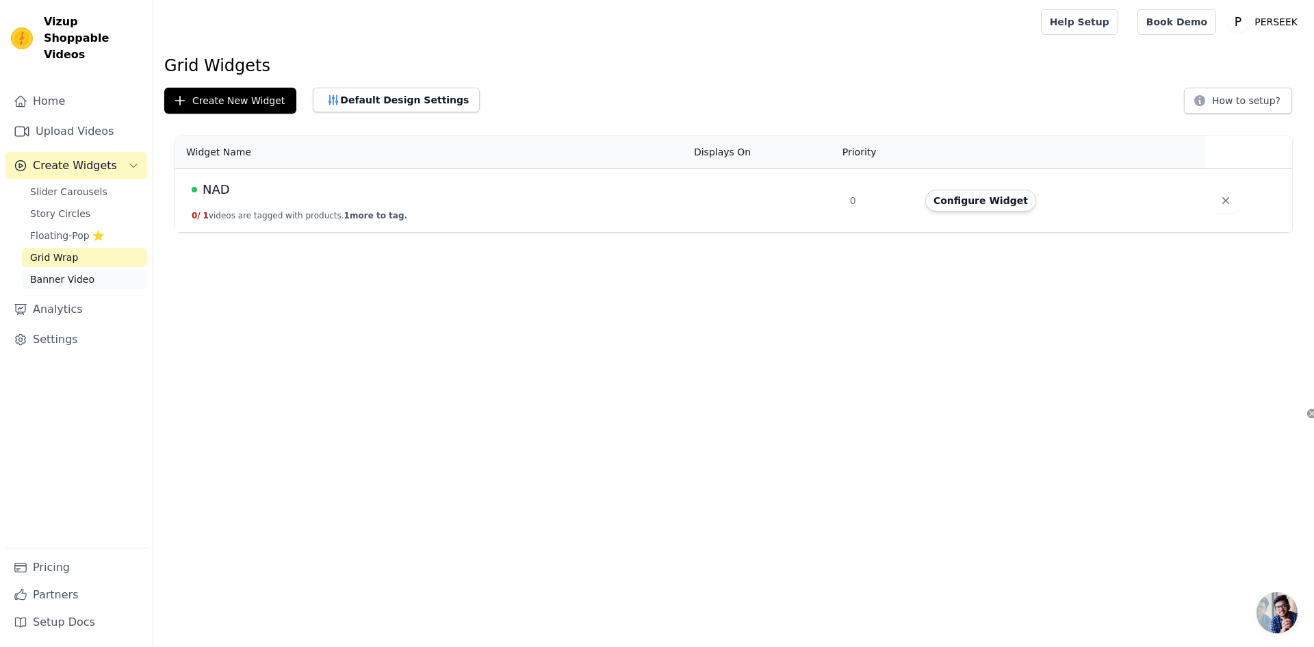
click at [77, 272] on span "Banner Video" at bounding box center [62, 279] width 64 height 14
click at [88, 228] on link "Floating-Pop ⭐" at bounding box center [84, 235] width 125 height 19
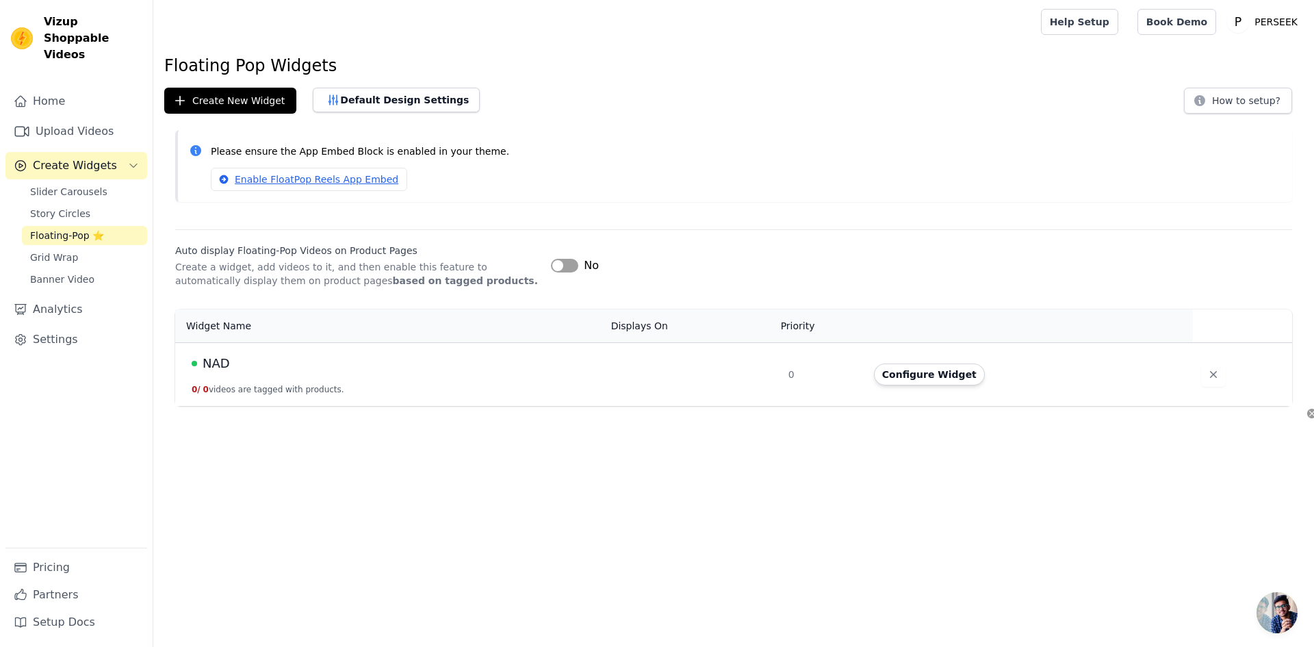
click at [90, 226] on link "Floating-Pop ⭐" at bounding box center [84, 235] width 125 height 19
click at [92, 204] on link "Story Circles" at bounding box center [84, 213] width 125 height 19
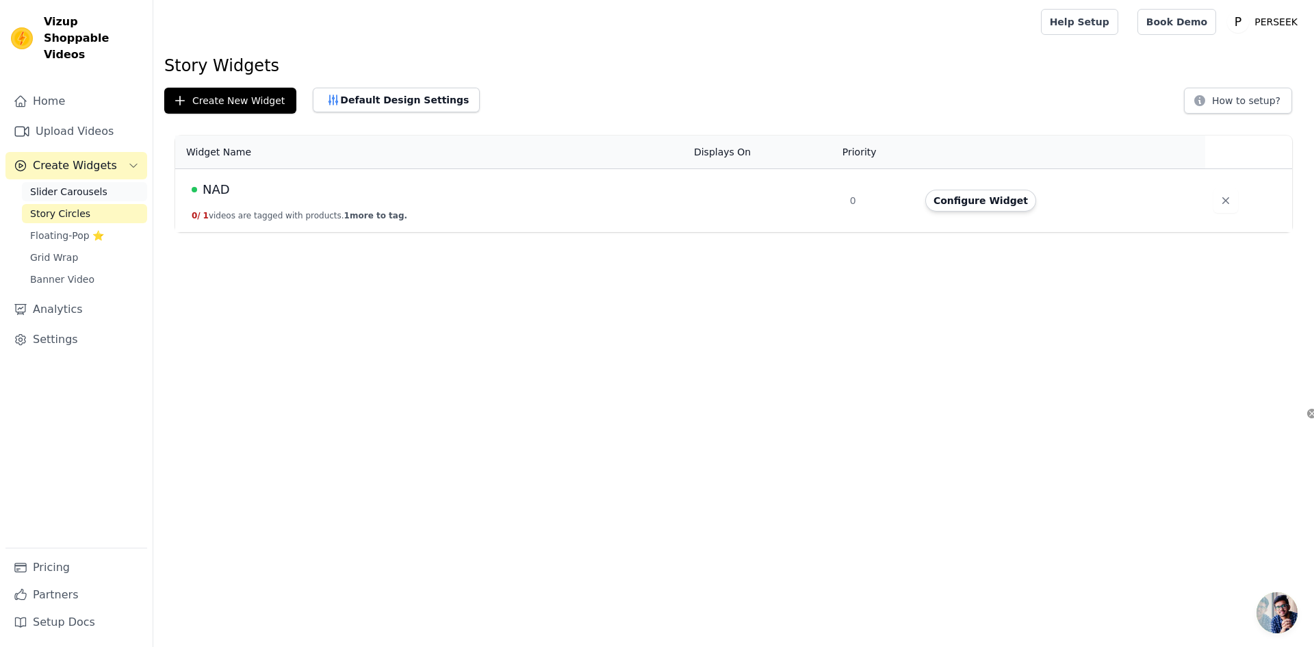
click at [108, 182] on link "Slider Carousels" at bounding box center [84, 191] width 125 height 19
